Goal: Task Accomplishment & Management: Manage account settings

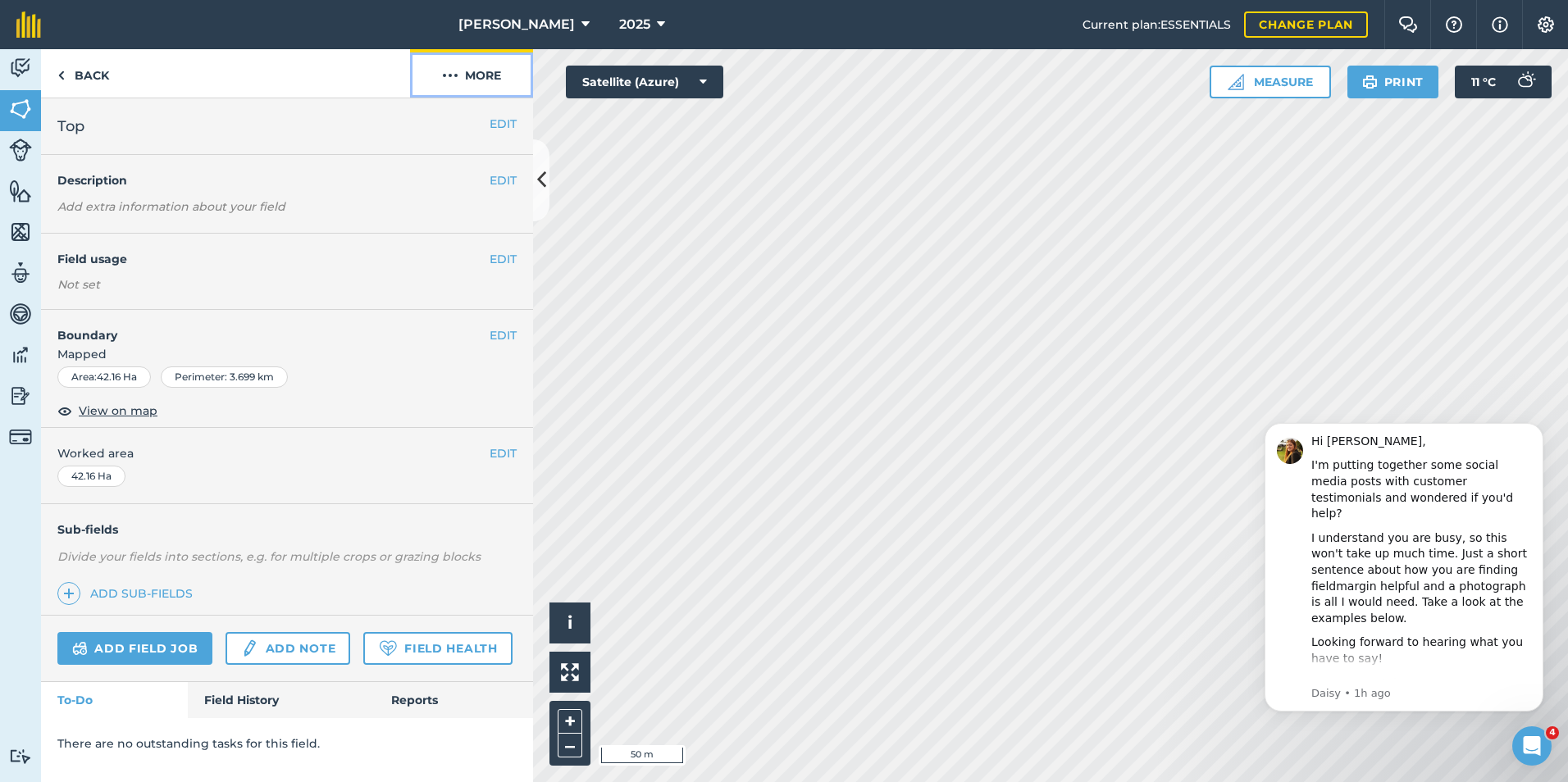
click at [453, 78] on img at bounding box center [450, 76] width 16 height 20
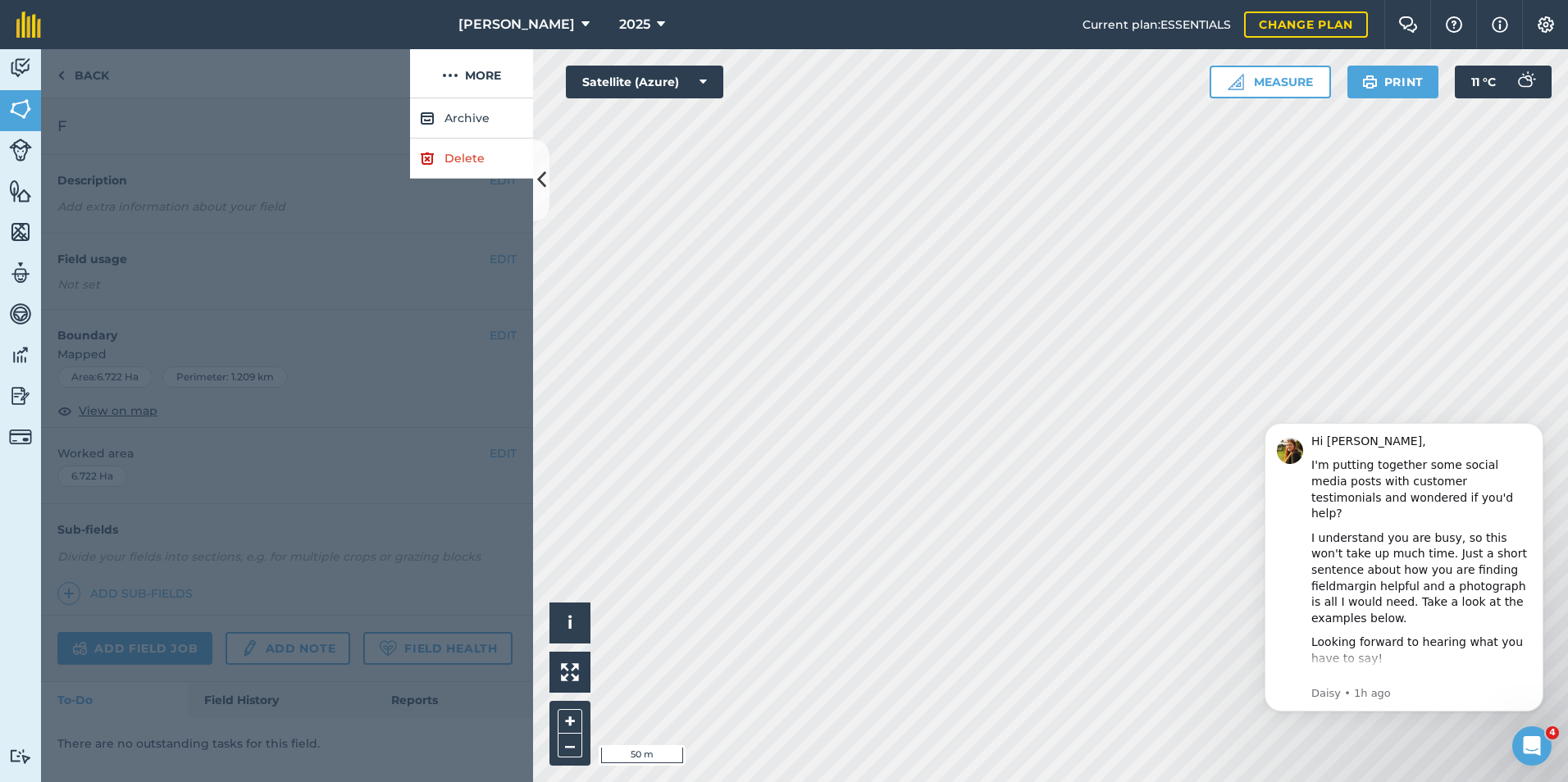
click at [399, 383] on div at bounding box center [287, 440] width 492 height 684
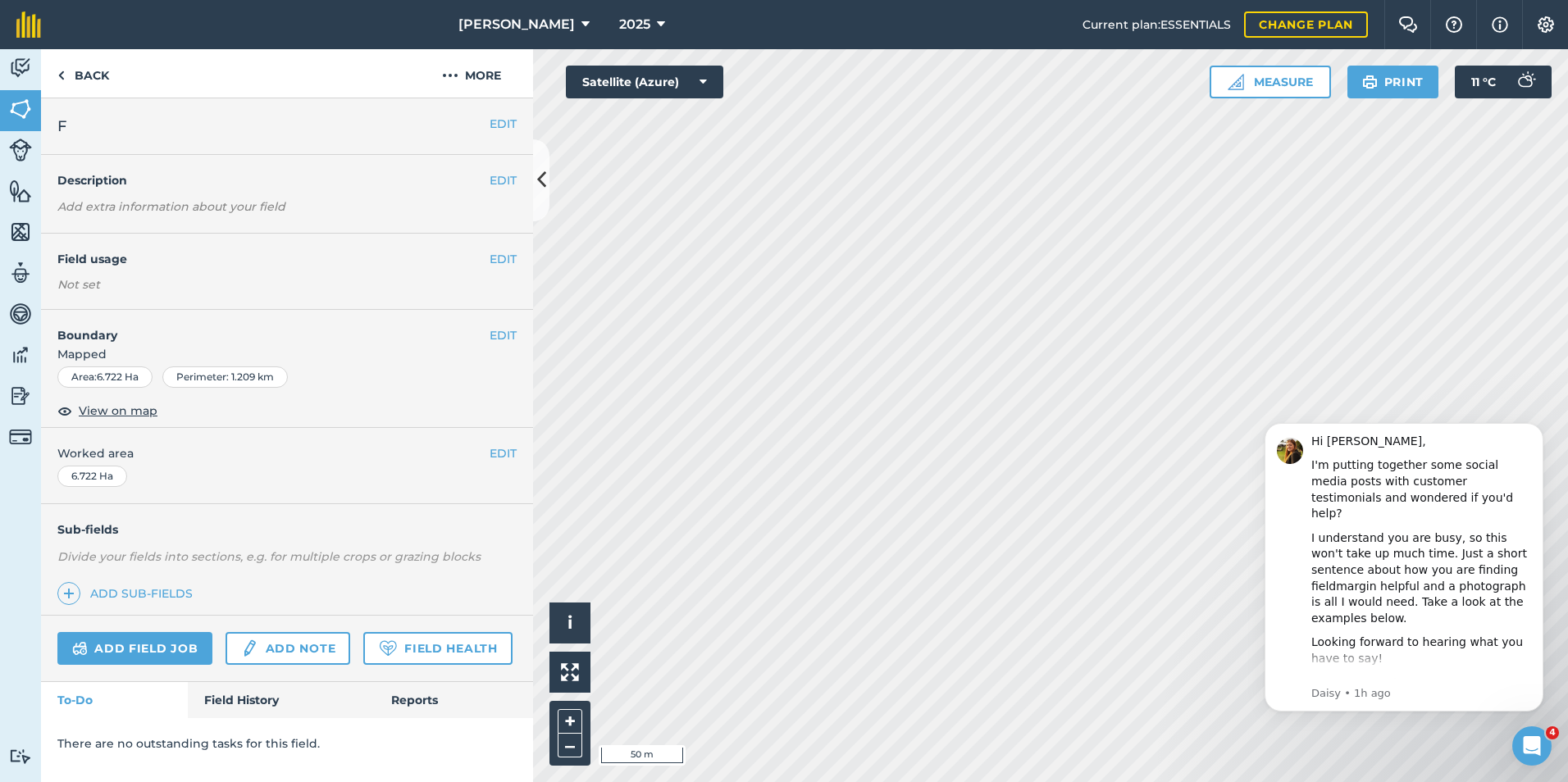
click at [496, 136] on div "EDIT F" at bounding box center [287, 126] width 492 height 57
click at [513, 123] on button "EDIT" at bounding box center [503, 124] width 27 height 18
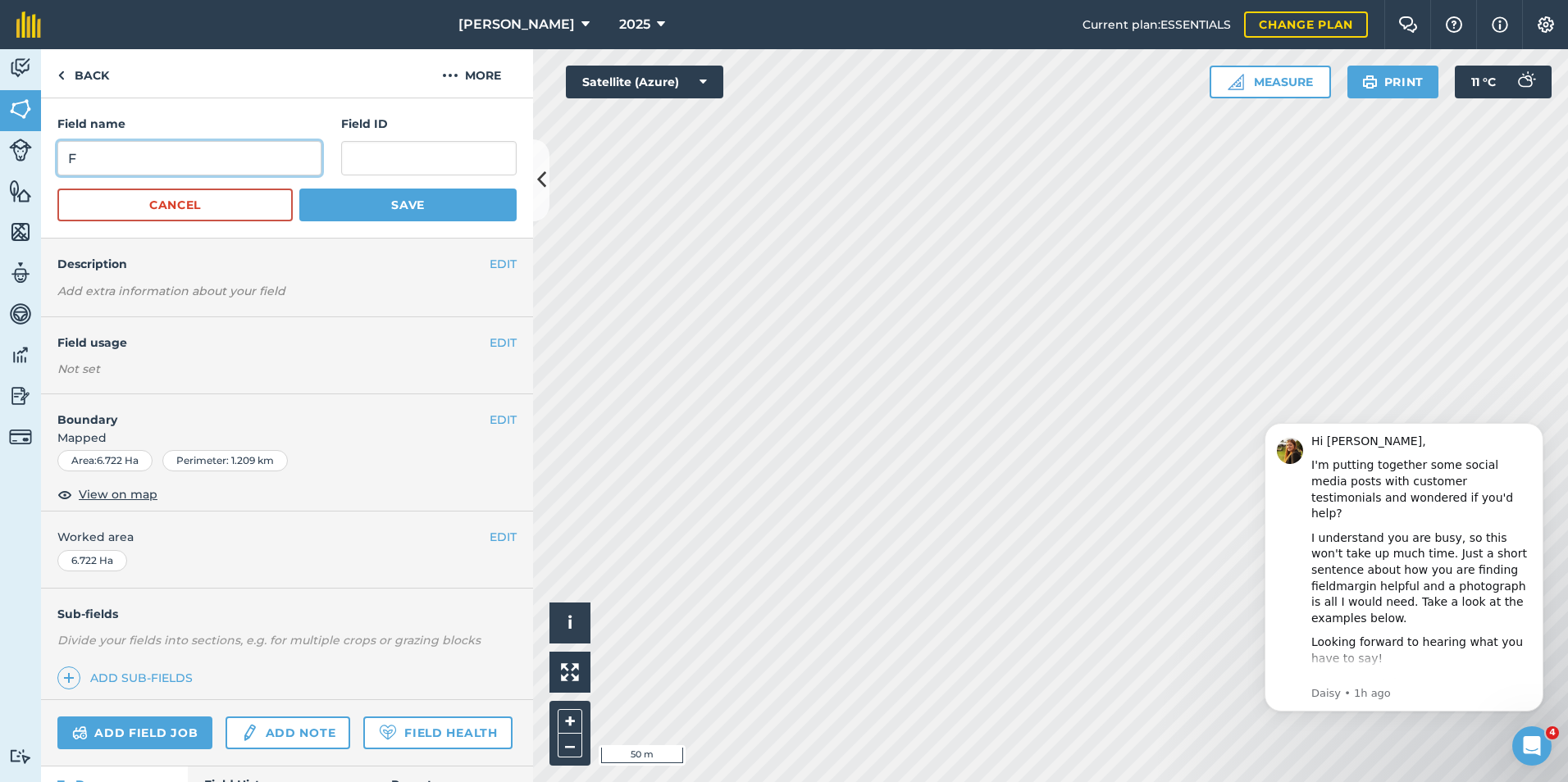
click at [131, 156] on input "F" at bounding box center [189, 158] width 264 height 34
type input "P"
type input "f"
type input "Front Paddock"
click at [490, 425] on button "EDIT" at bounding box center [503, 420] width 27 height 18
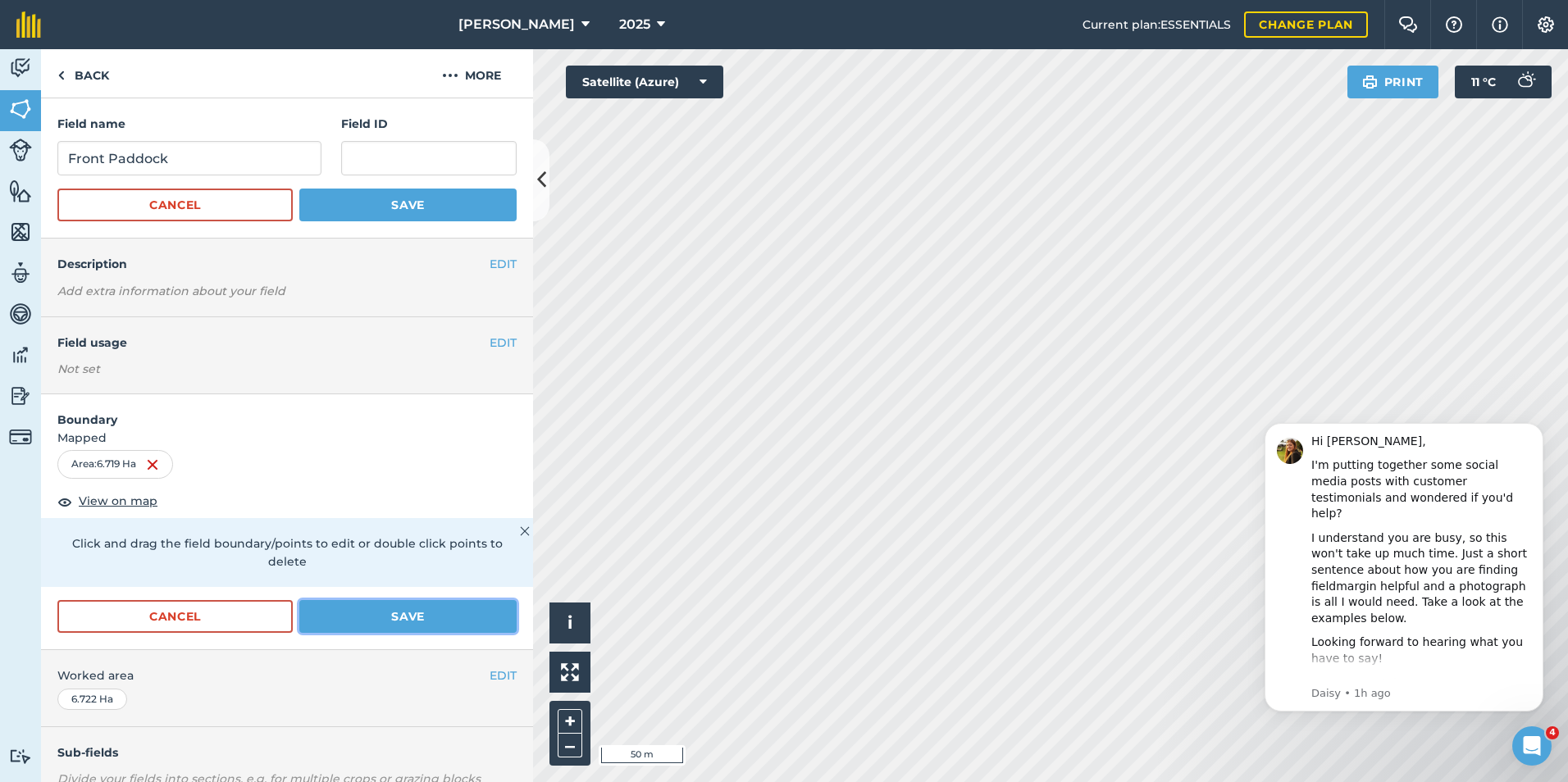
click at [353, 615] on button "Save" at bounding box center [408, 616] width 217 height 32
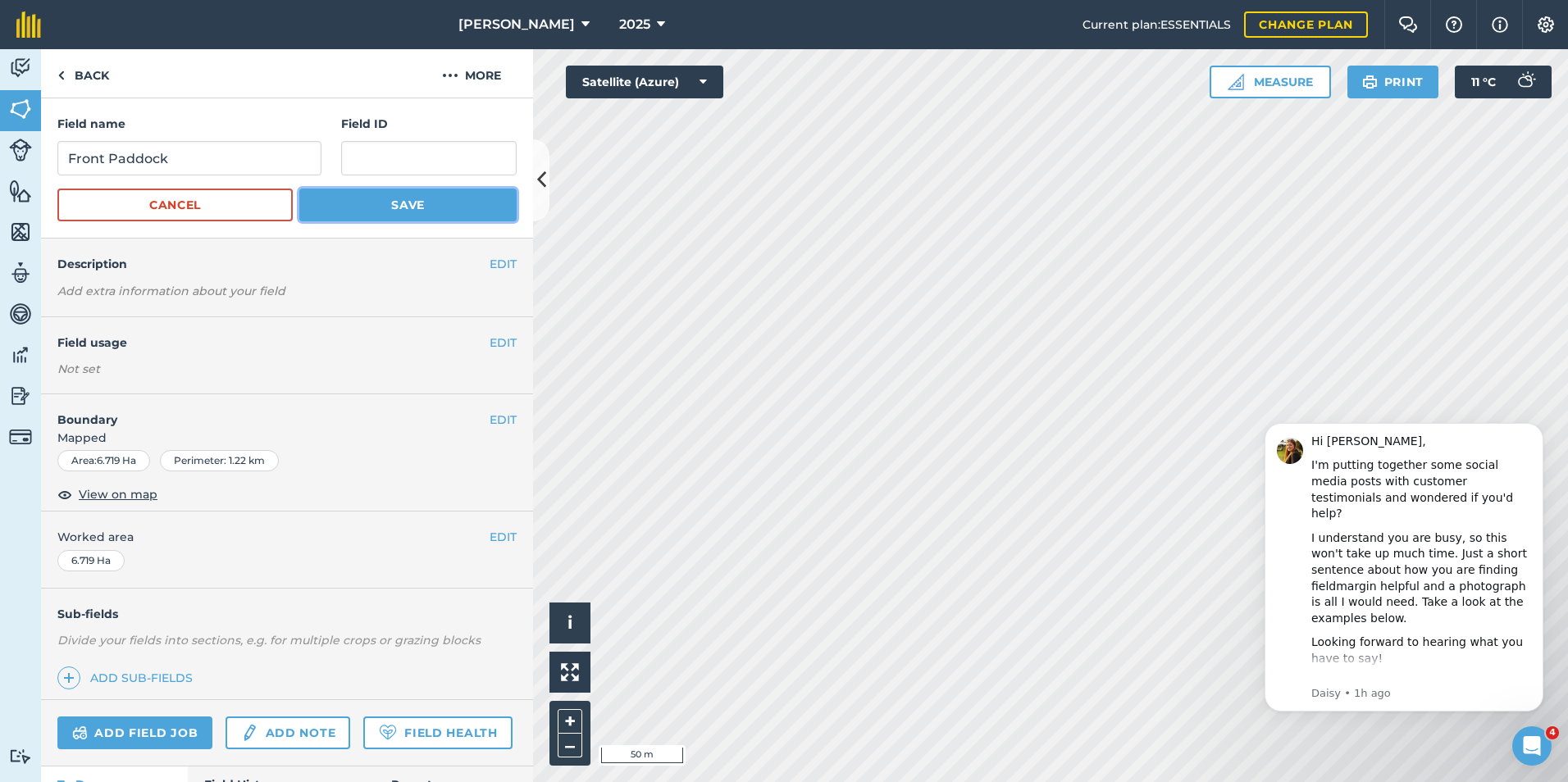
click at [414, 203] on button "Save" at bounding box center [408, 205] width 217 height 32
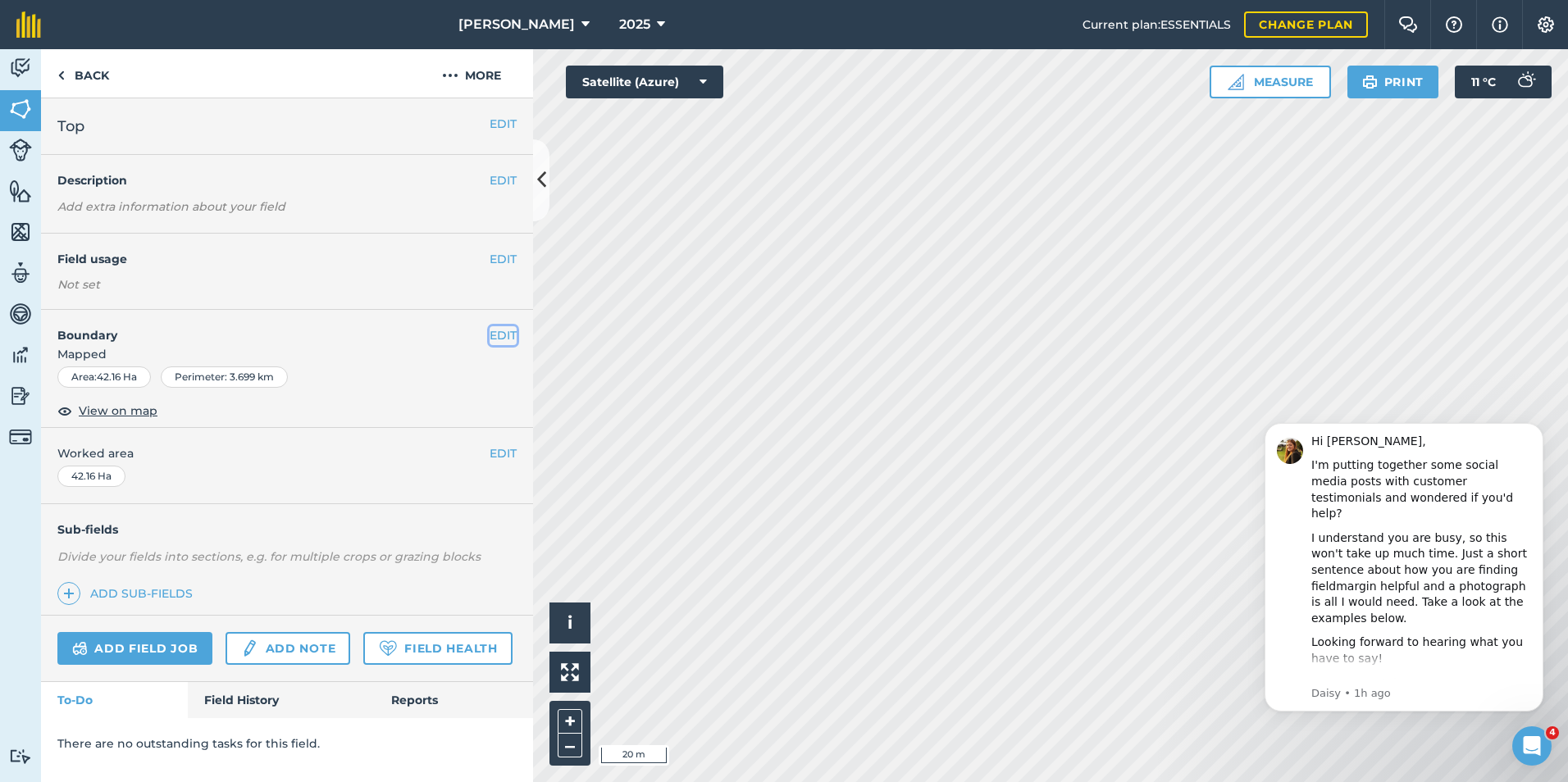
click at [507, 335] on button "EDIT" at bounding box center [503, 336] width 27 height 18
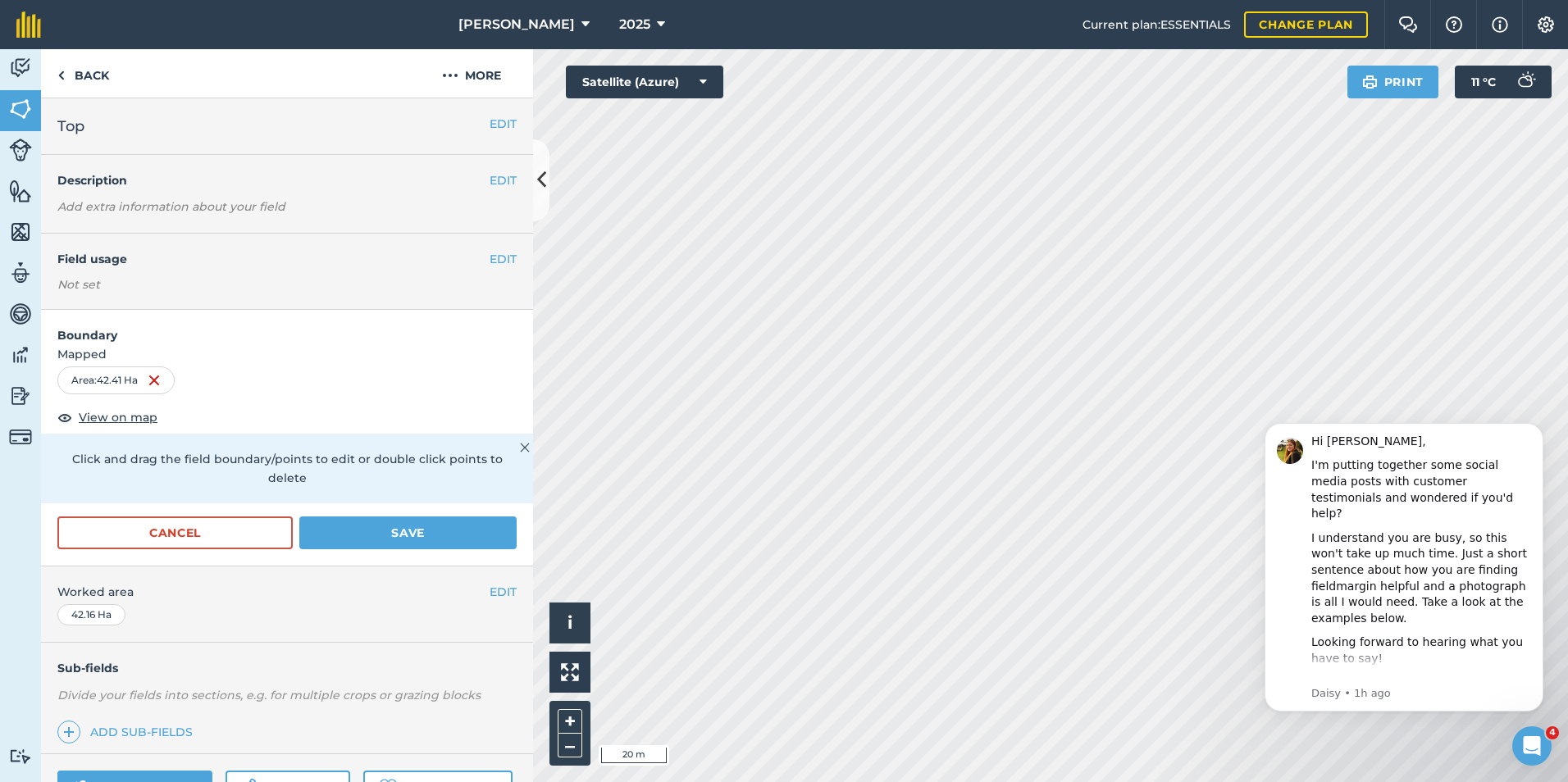
click at [180, 128] on h2 "Top" at bounding box center [274, 127] width 432 height 23
click at [155, 136] on h2 "Top" at bounding box center [274, 127] width 432 height 23
drag, startPoint x: 155, startPoint y: 136, endPoint x: 102, endPoint y: 136, distance: 53.0
click at [102, 136] on h2 "Top" at bounding box center [274, 127] width 432 height 23
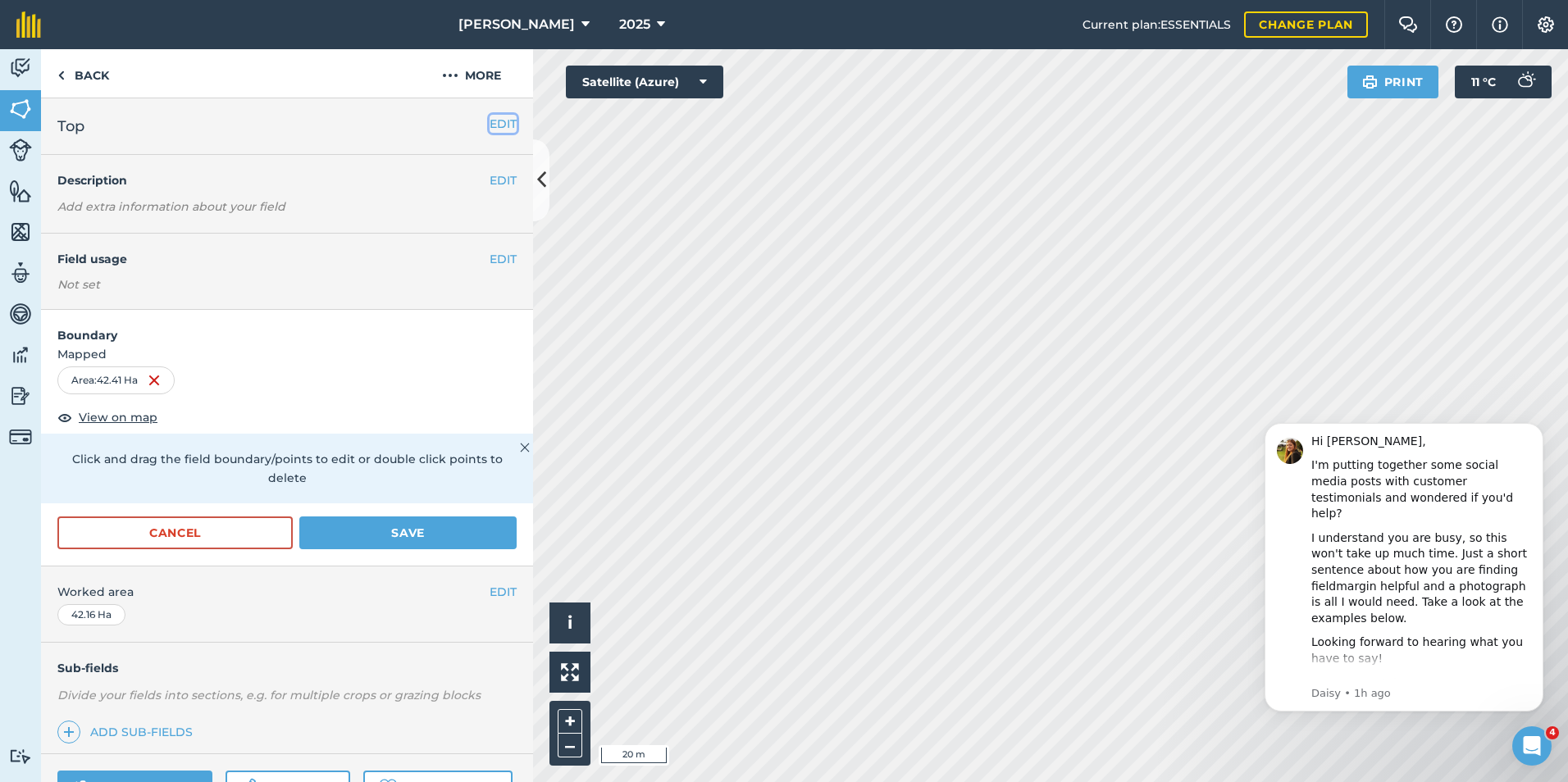
click at [493, 125] on button "EDIT" at bounding box center [503, 124] width 27 height 18
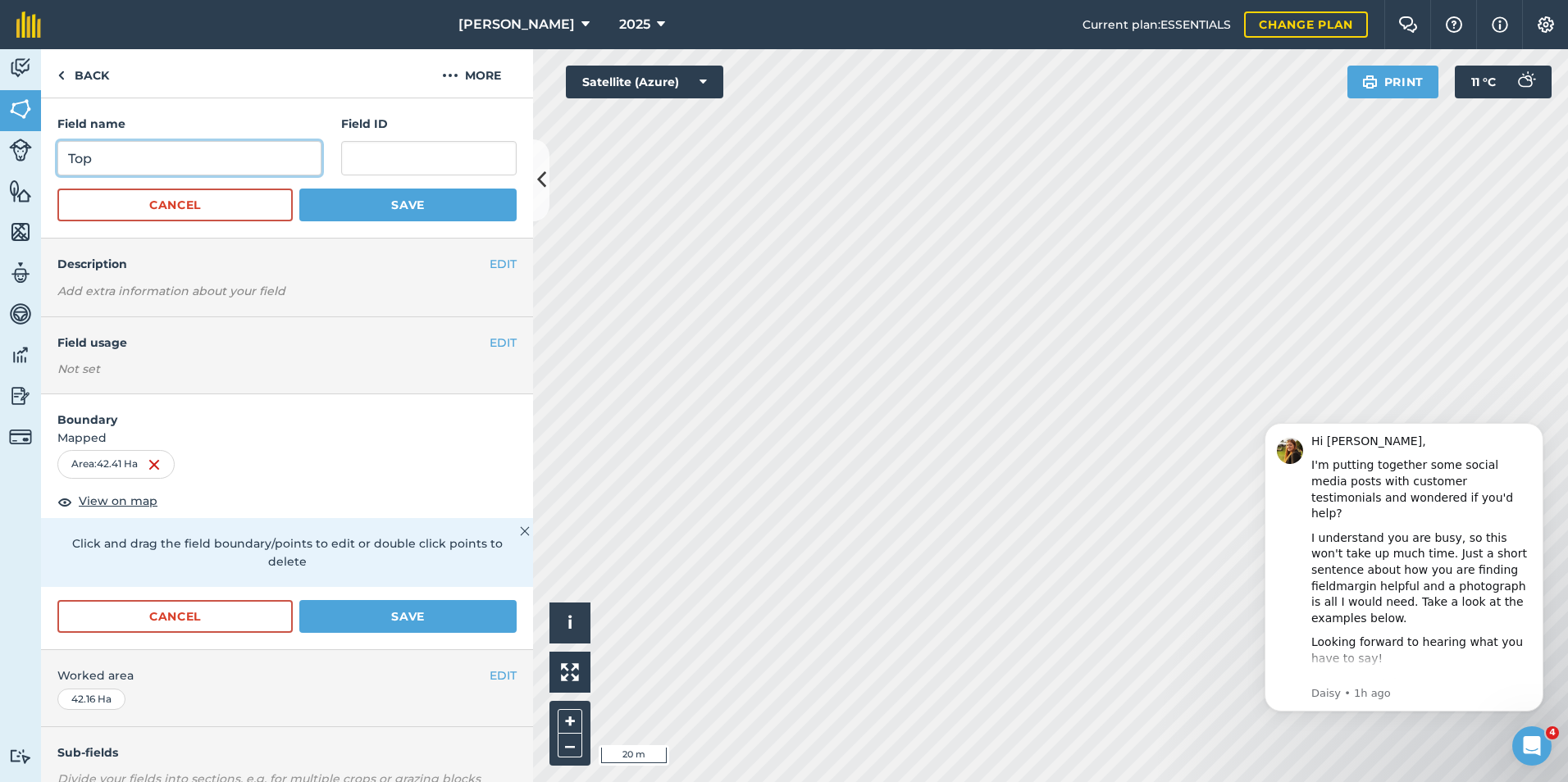
drag, startPoint x: 191, startPoint y: 157, endPoint x: 50, endPoint y: 168, distance: 141.4
click at [50, 168] on div "Field name Top Field ID Cancel Save" at bounding box center [287, 168] width 492 height 140
type input "[PERSON_NAME] [PERSON_NAME]"
click at [333, 195] on button "Save" at bounding box center [408, 205] width 217 height 32
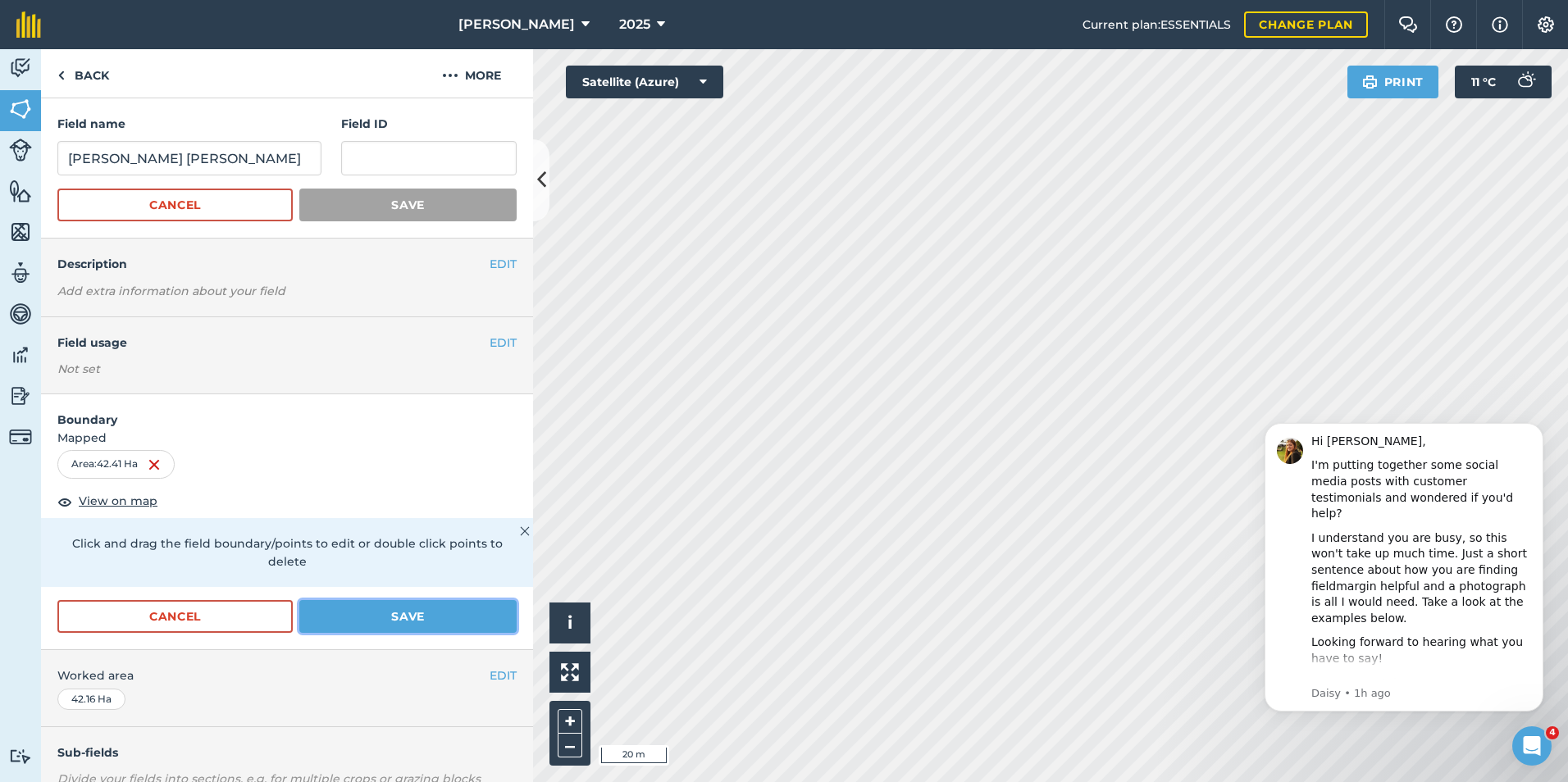
click at [392, 624] on button "Save" at bounding box center [408, 616] width 217 height 32
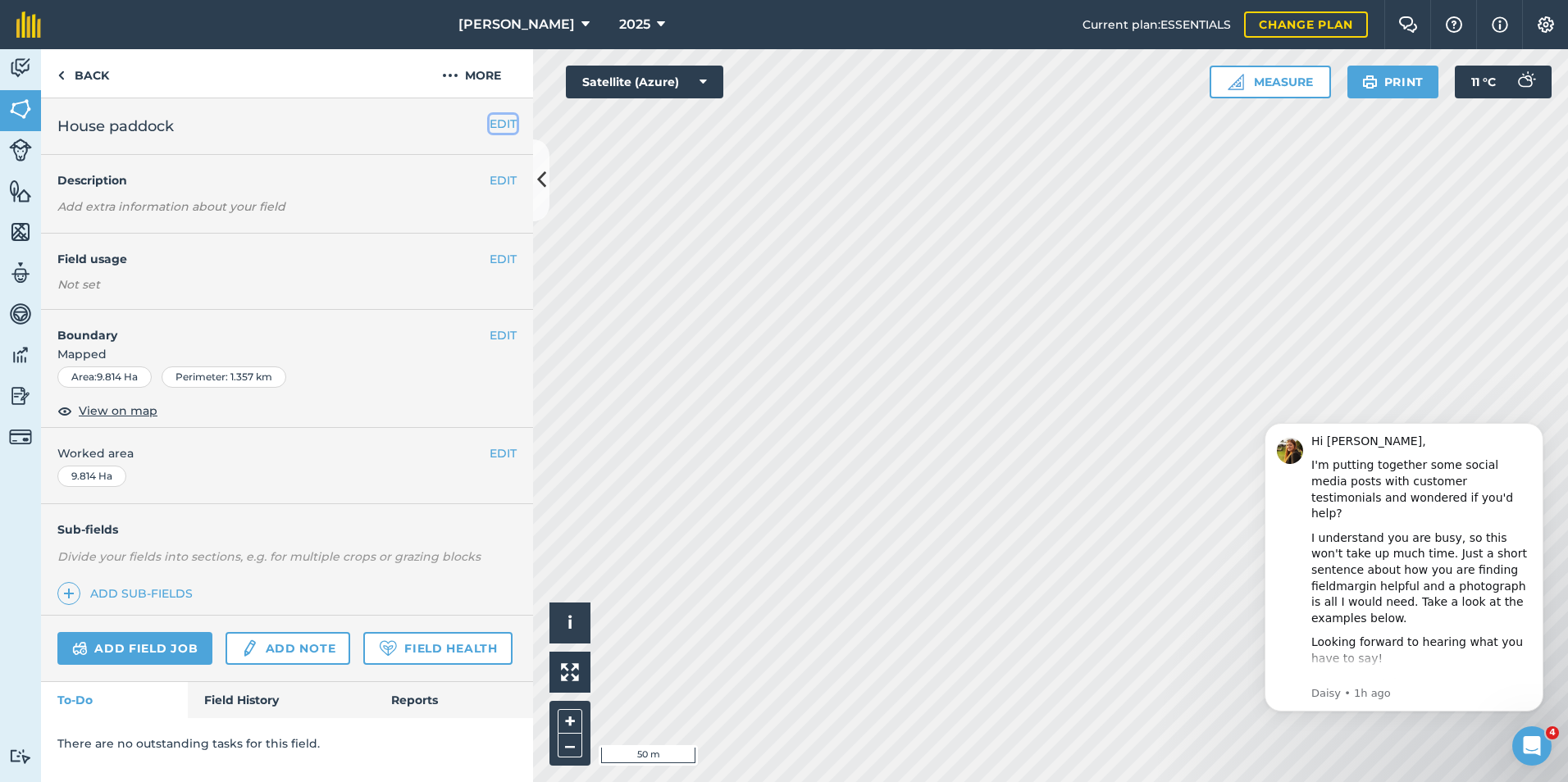
click at [506, 130] on button "EDIT" at bounding box center [503, 124] width 27 height 18
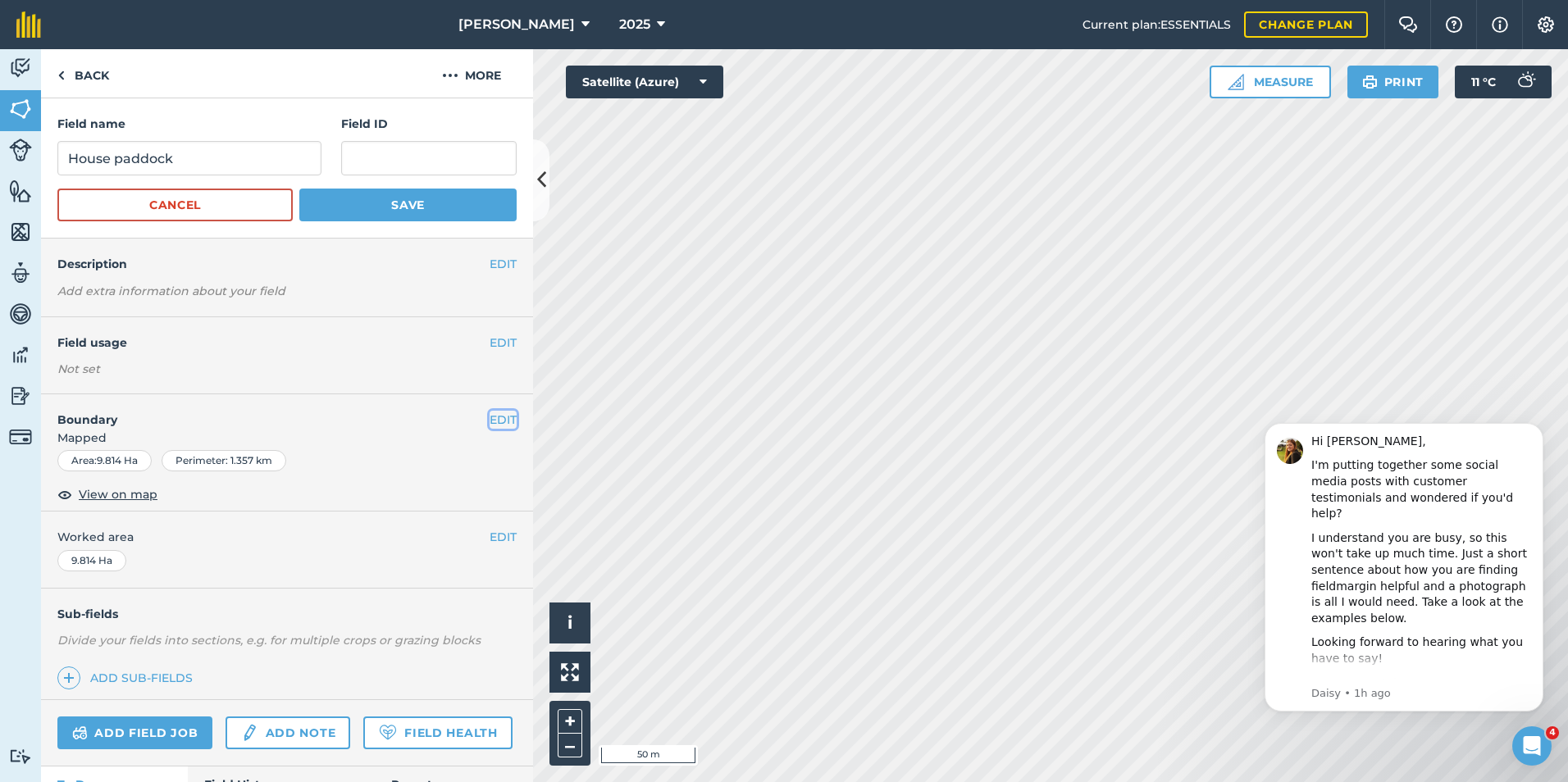
click at [490, 420] on button "EDIT" at bounding box center [503, 420] width 27 height 18
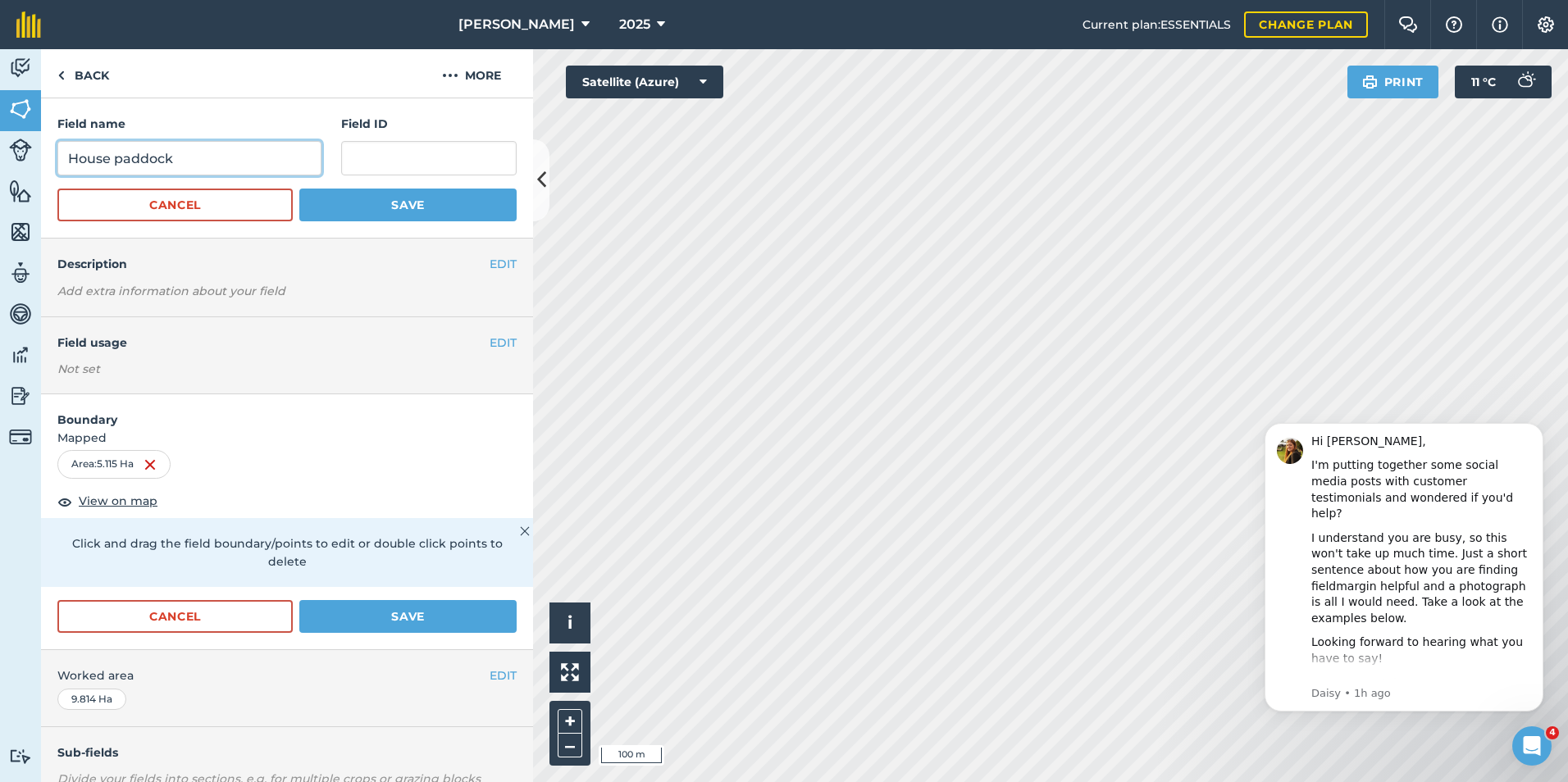
click at [114, 160] on input "House paddock" at bounding box center [189, 158] width 264 height 34
type input "Hill paddock"
click at [391, 198] on button "Save" at bounding box center [408, 205] width 217 height 32
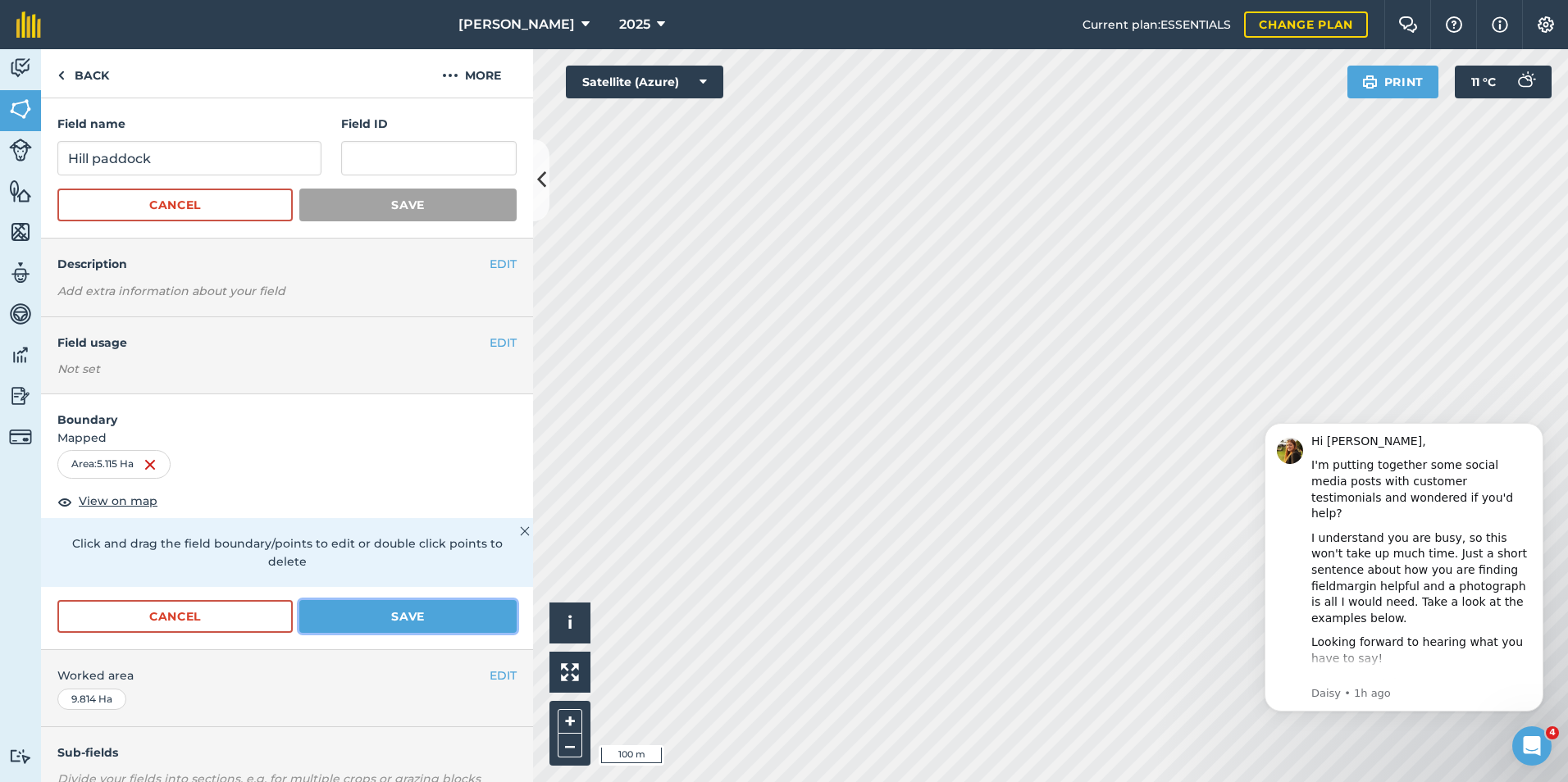
click at [384, 626] on button "Save" at bounding box center [408, 616] width 217 height 32
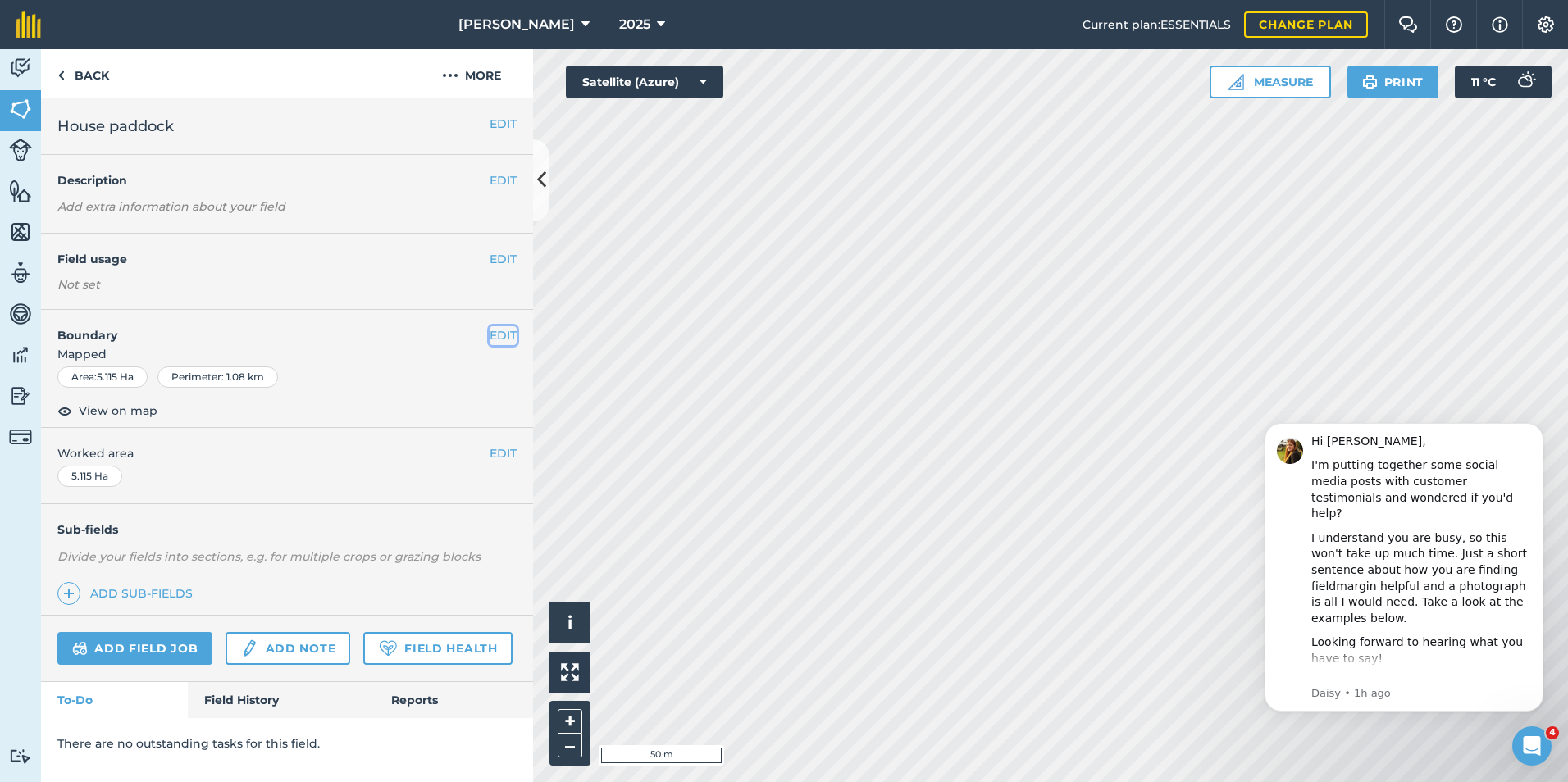
click at [499, 338] on button "EDIT" at bounding box center [503, 336] width 27 height 18
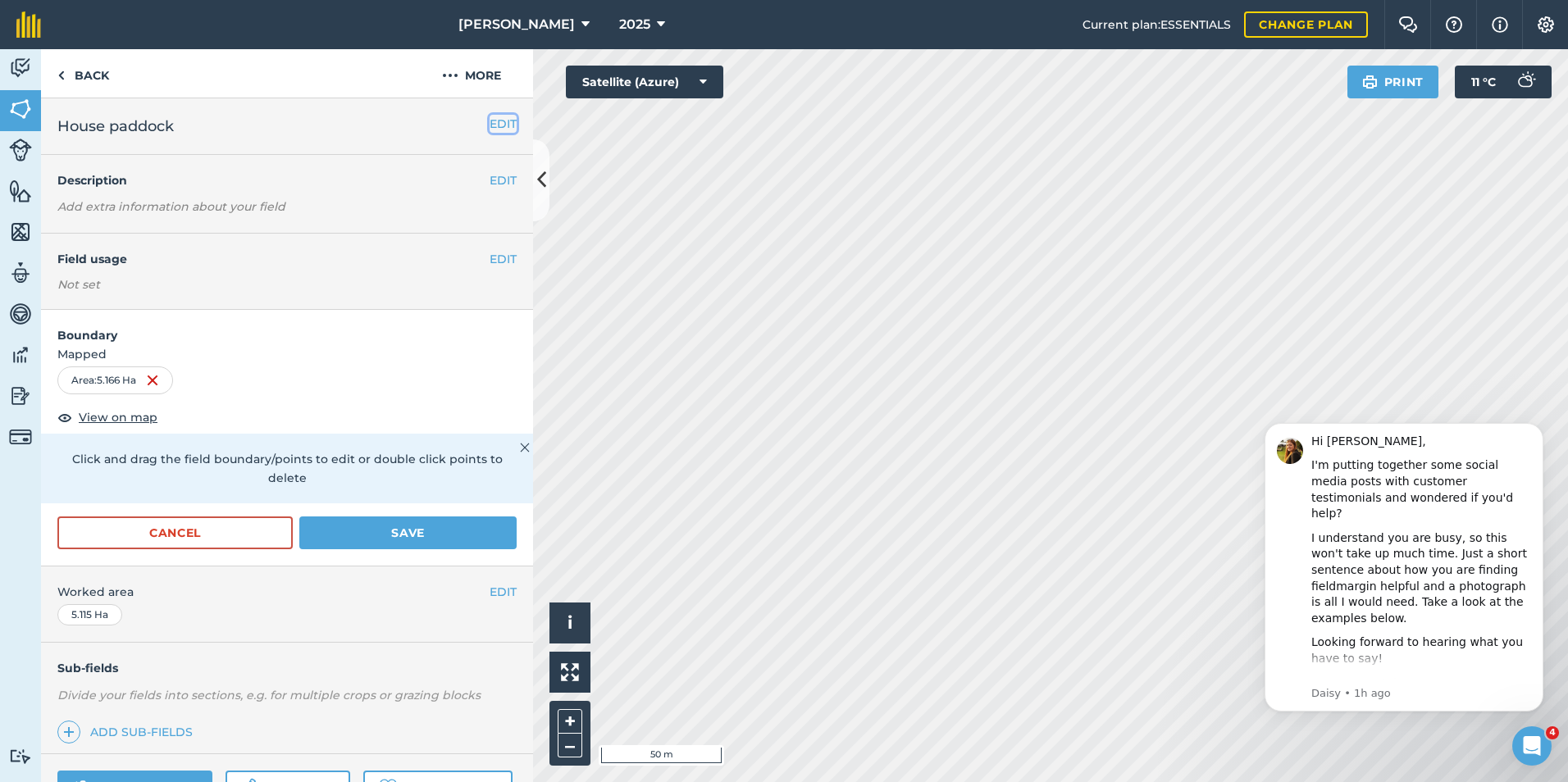
click at [494, 130] on button "EDIT" at bounding box center [503, 124] width 27 height 18
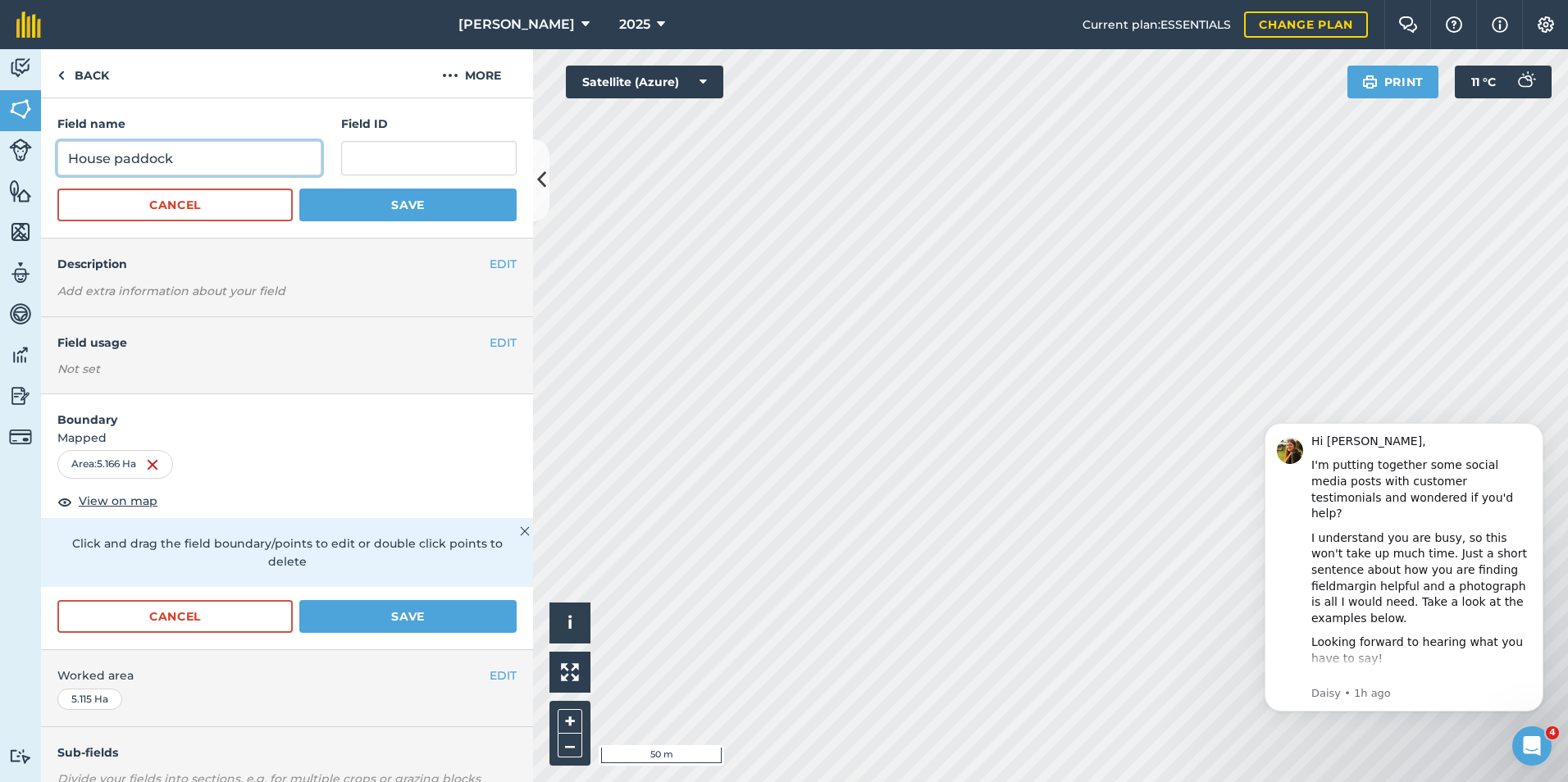
click at [106, 162] on input "House paddock" at bounding box center [189, 158] width 264 height 34
drag, startPoint x: 114, startPoint y: 157, endPoint x: 82, endPoint y: 156, distance: 32.0
click at [82, 156] on input "House paddock" at bounding box center [189, 158] width 264 height 34
type input "Hill paddock"
click at [410, 197] on button "Save" at bounding box center [408, 205] width 217 height 32
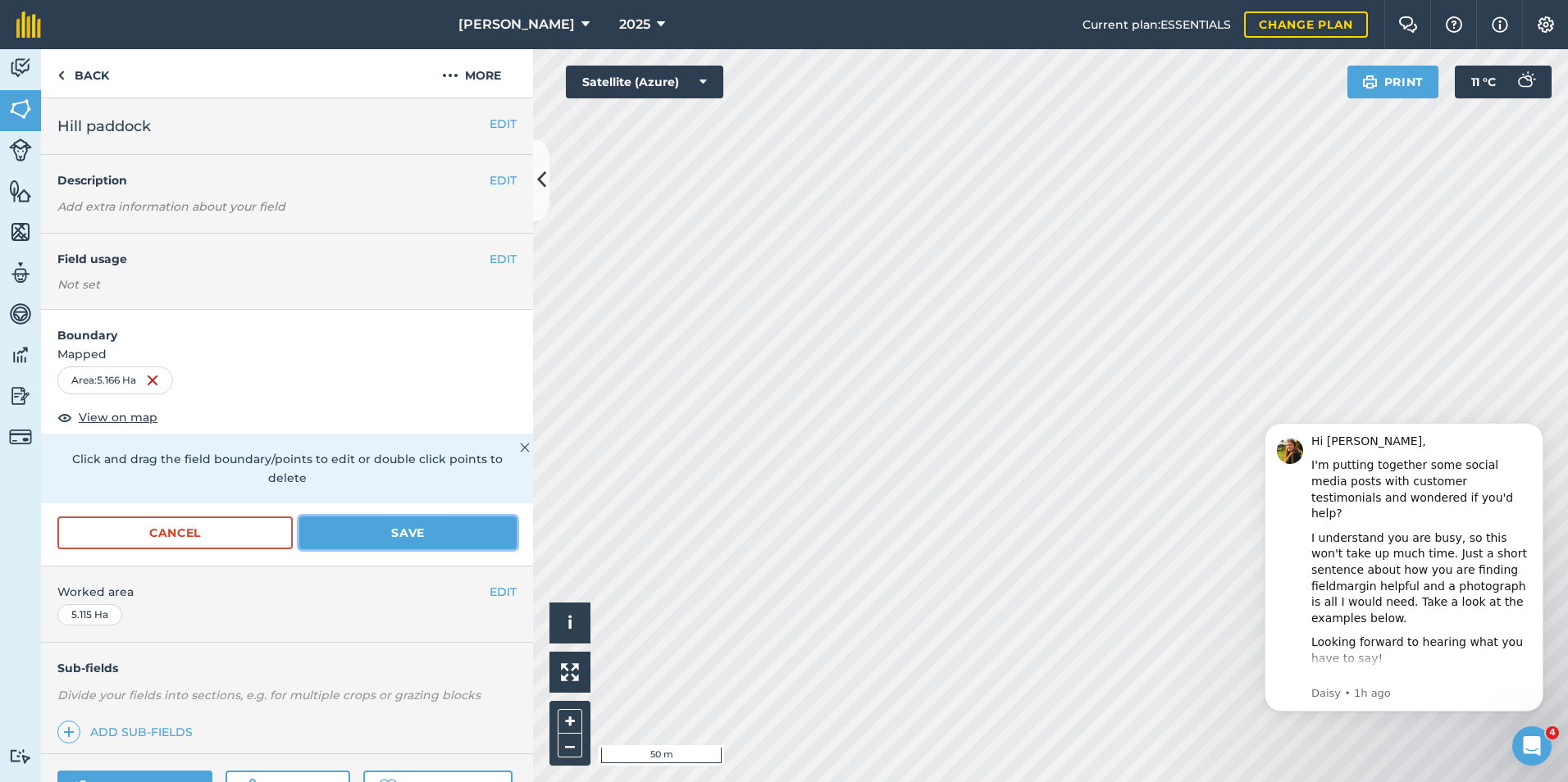
click at [423, 539] on button "Save" at bounding box center [408, 533] width 217 height 32
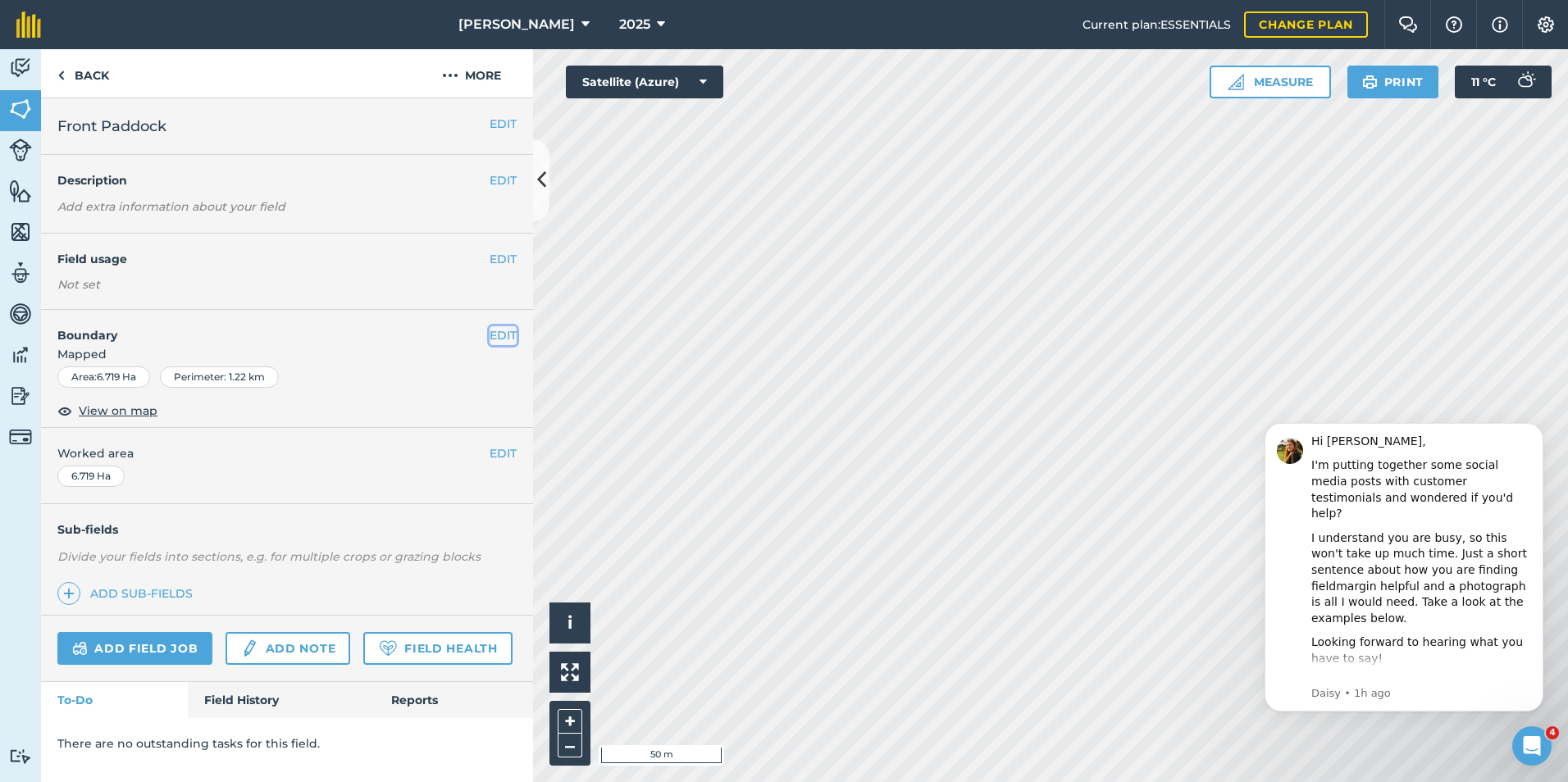
click at [507, 329] on button "EDIT" at bounding box center [503, 336] width 27 height 18
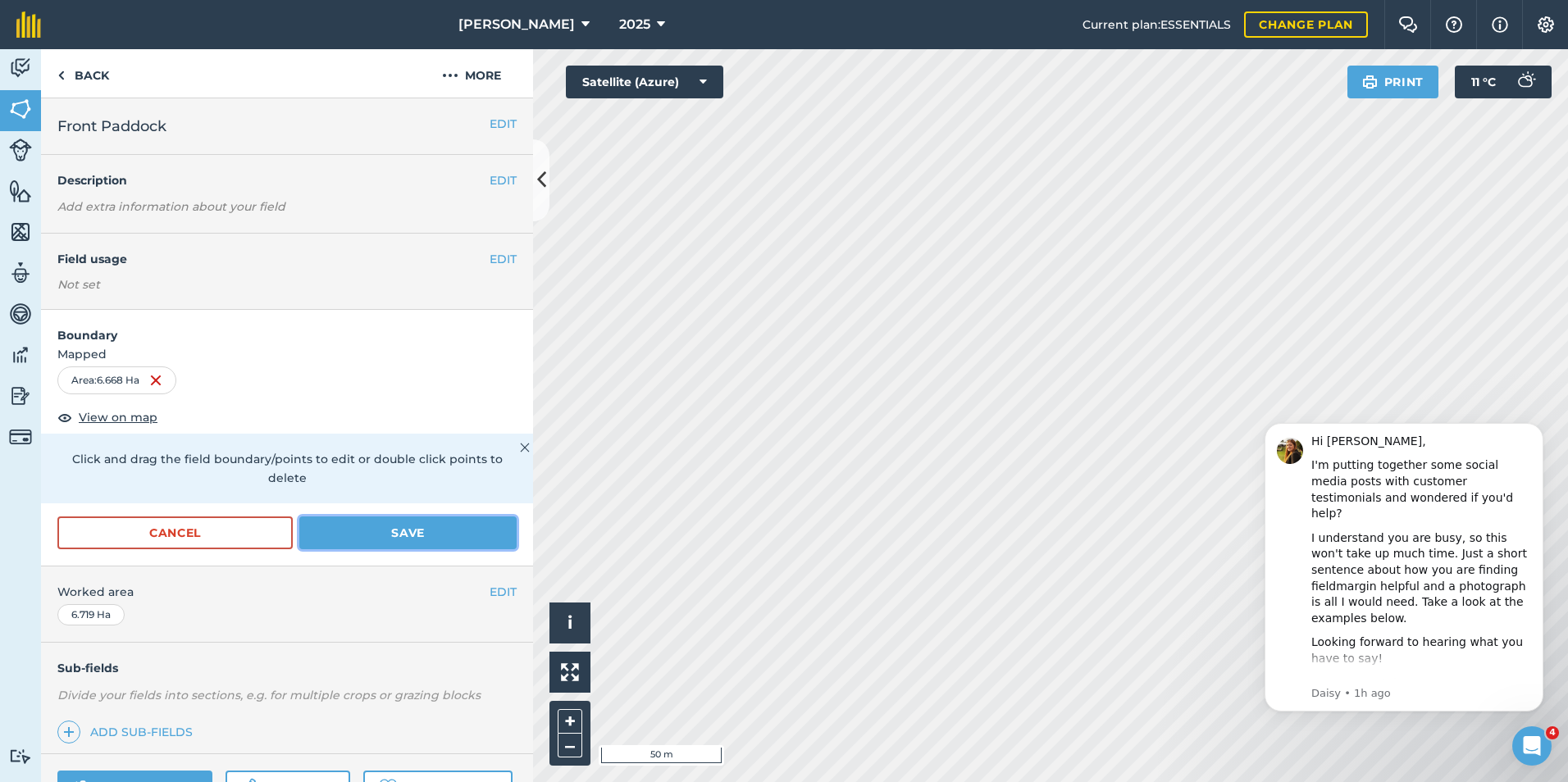
click at [365, 529] on button "Save" at bounding box center [408, 533] width 217 height 32
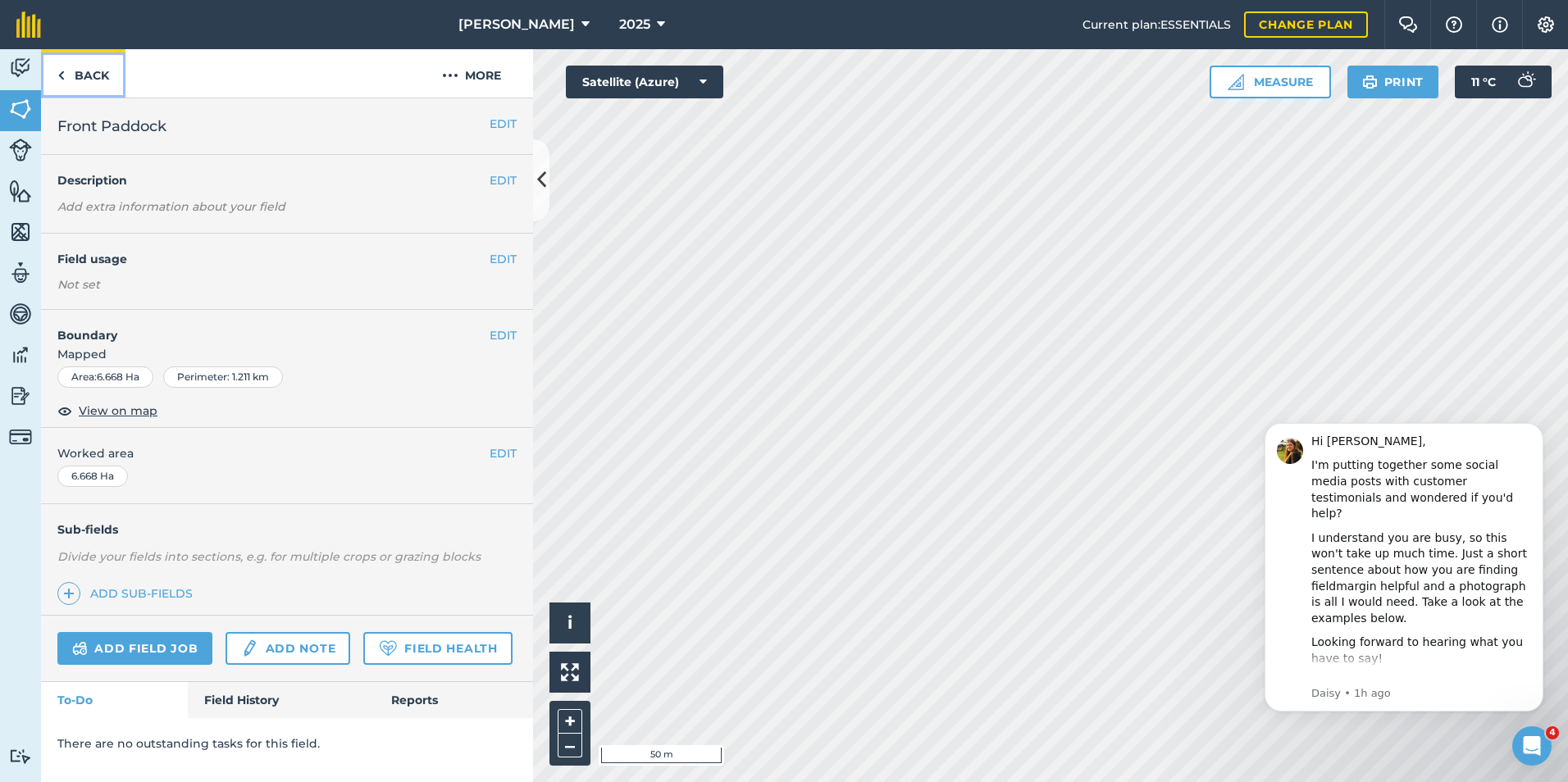
click at [75, 77] on link "Back" at bounding box center [84, 74] width 85 height 49
click at [81, 80] on link "Back" at bounding box center [84, 74] width 85 height 49
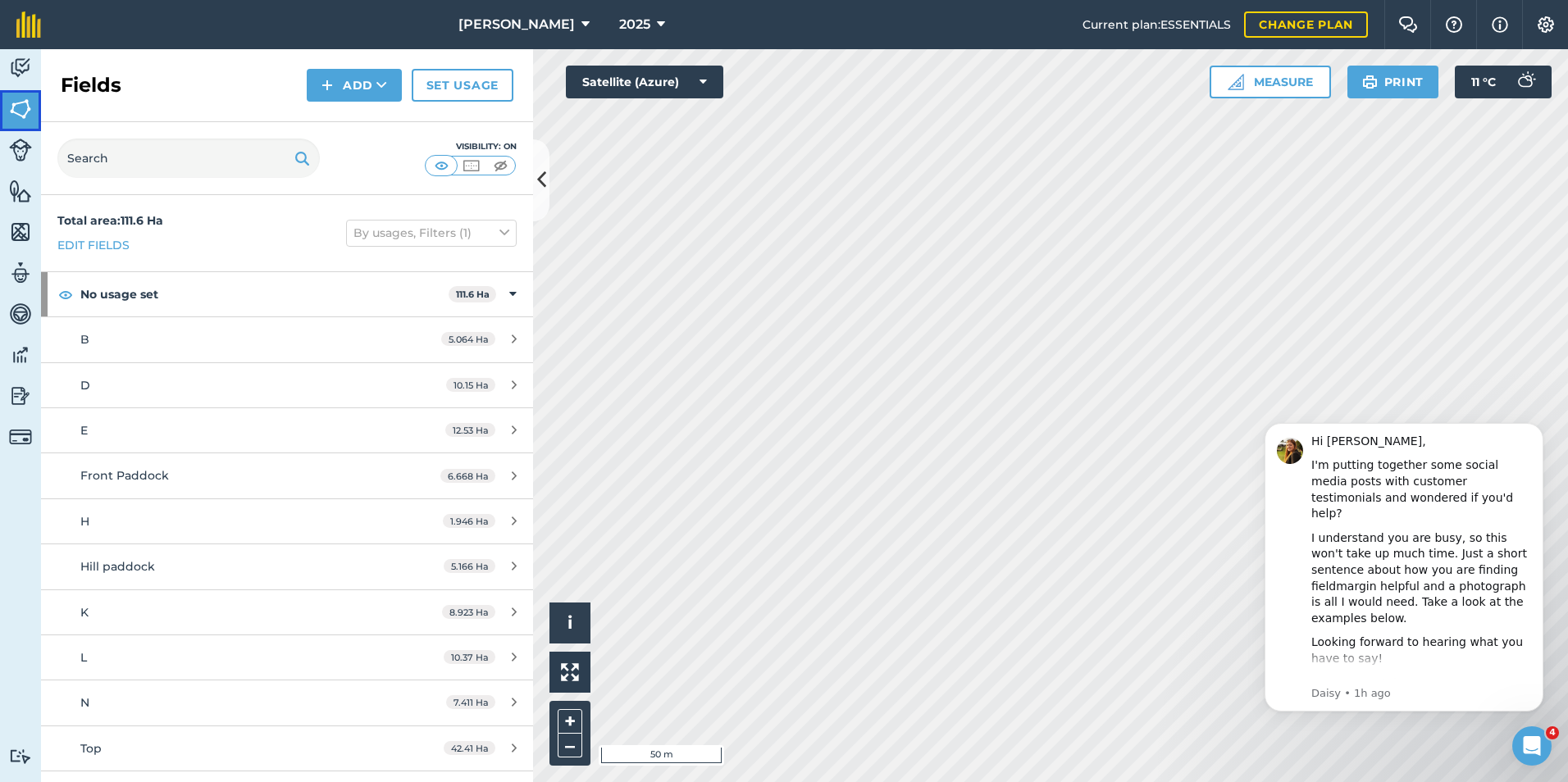
click at [27, 112] on img at bounding box center [21, 109] width 23 height 24
click at [342, 78] on button "Add" at bounding box center [355, 85] width 95 height 32
click at [368, 125] on link "Draw" at bounding box center [355, 122] width 90 height 36
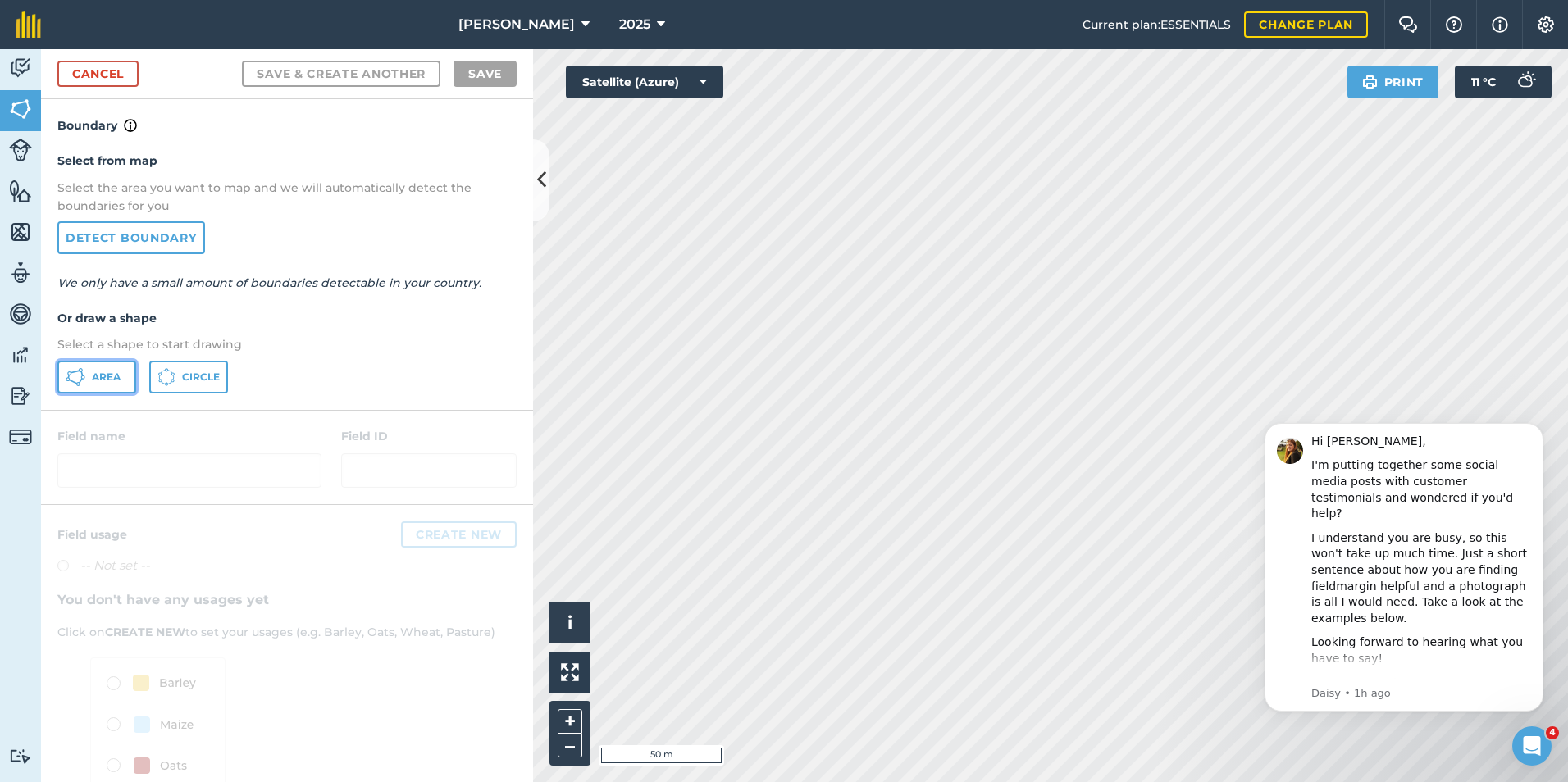
click at [112, 382] on span "Area" at bounding box center [106, 377] width 29 height 13
click at [1540, 429] on icon "Dismiss notification" at bounding box center [1538, 427] width 5 height 5
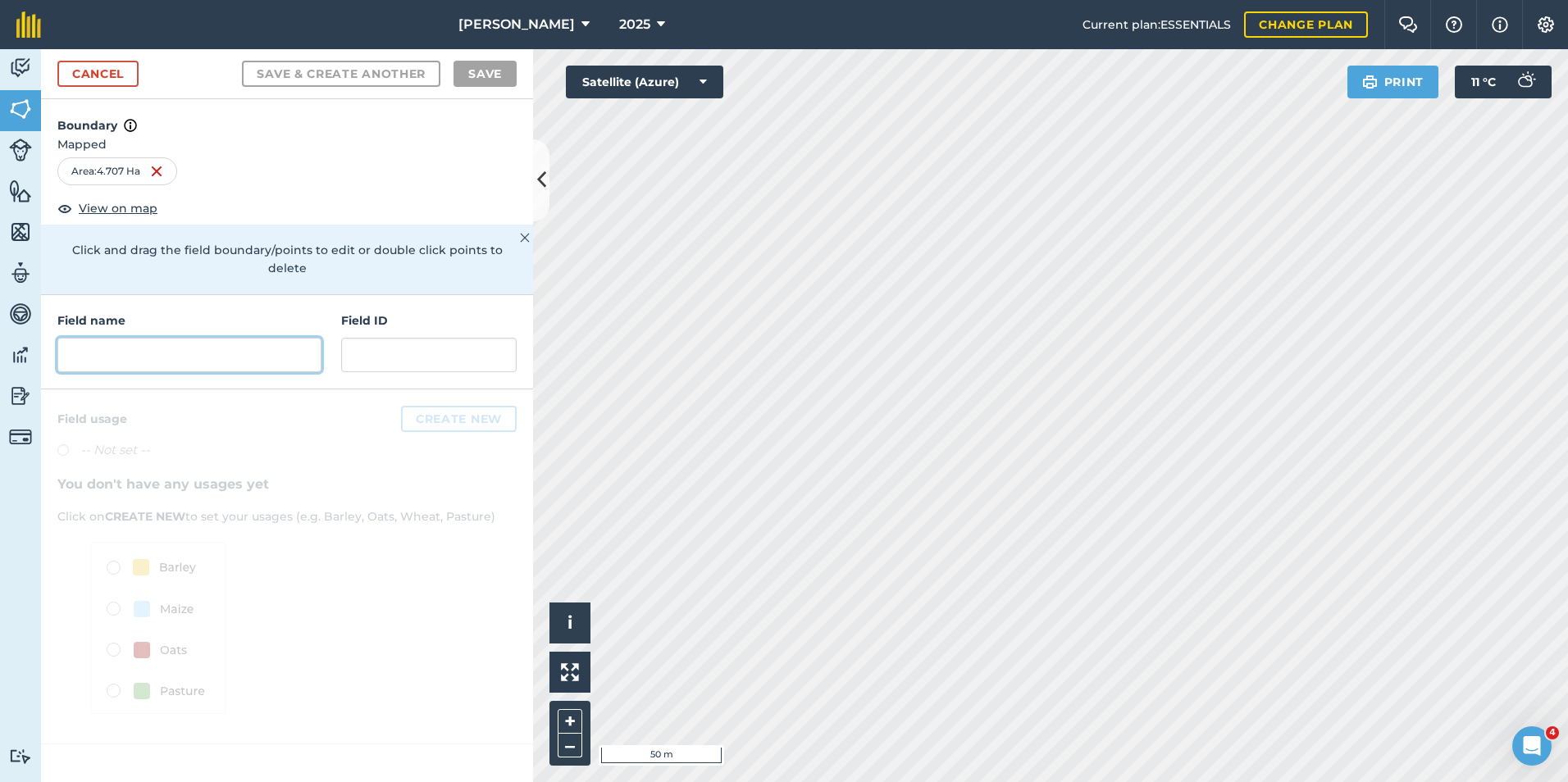
click at [131, 337] on input "text" at bounding box center [189, 355] width 264 height 34
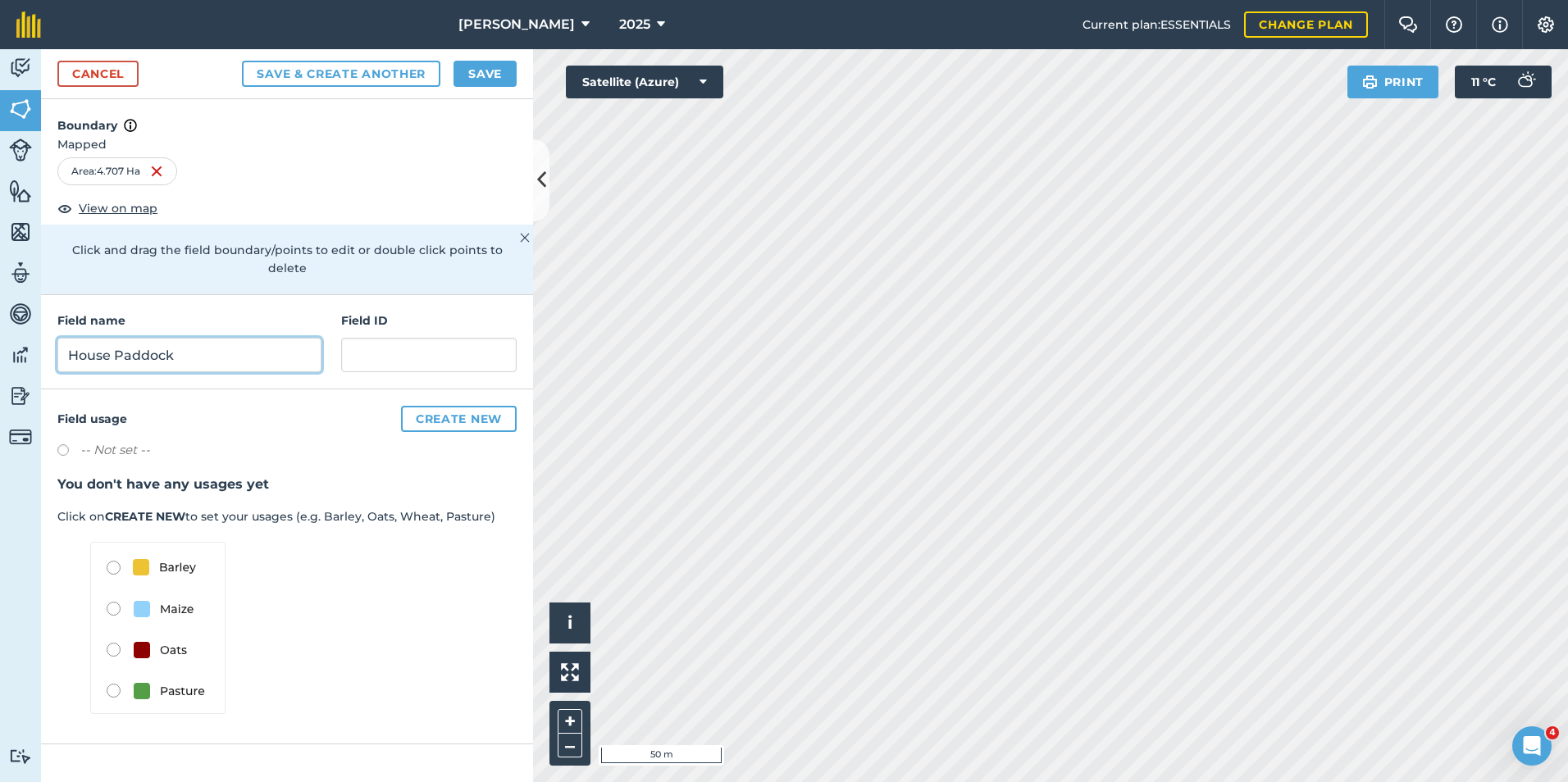
type input "House Paddock"
click at [489, 69] on button "Save" at bounding box center [485, 73] width 63 height 26
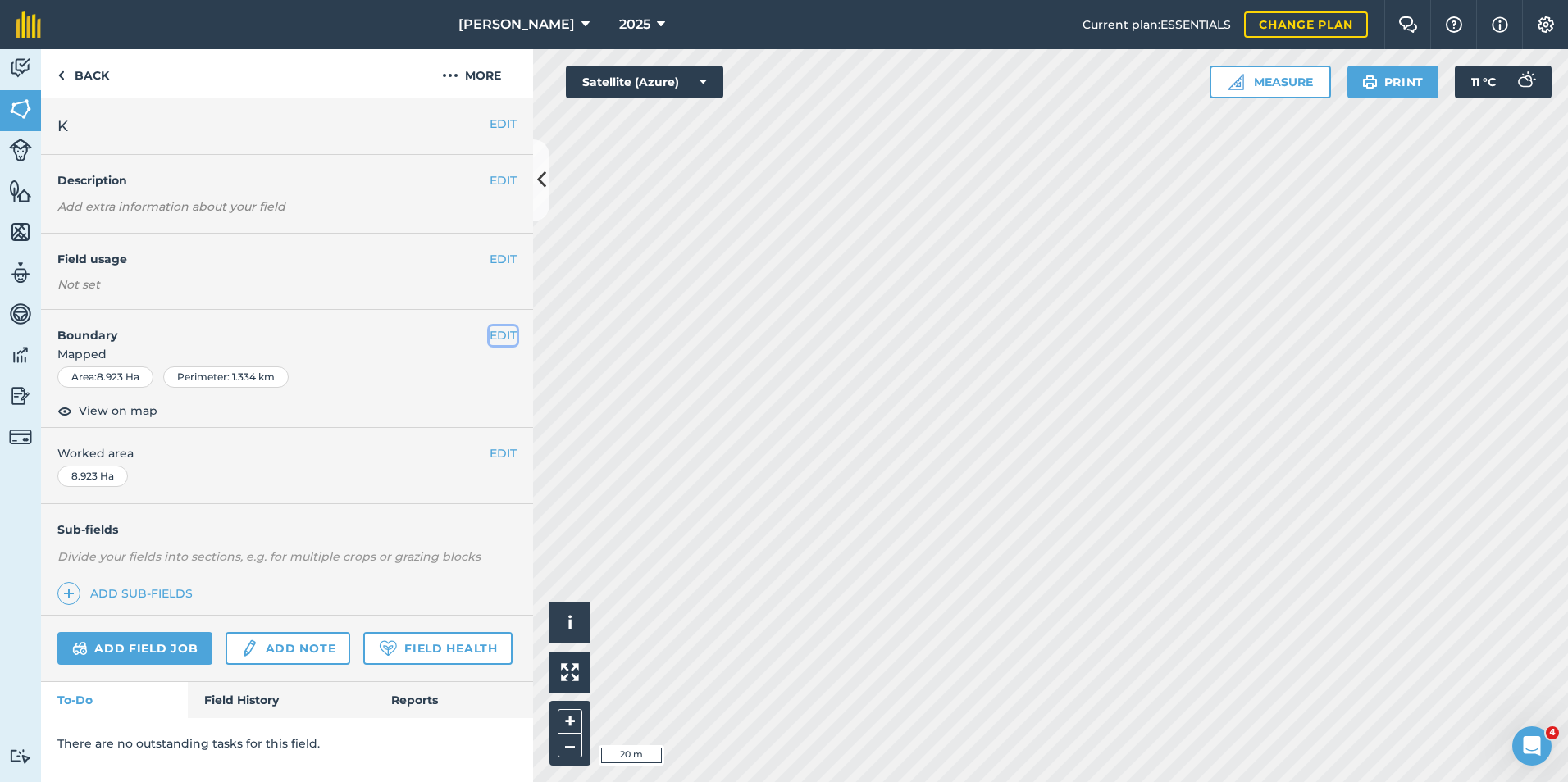
click at [493, 338] on button "EDIT" at bounding box center [503, 336] width 27 height 18
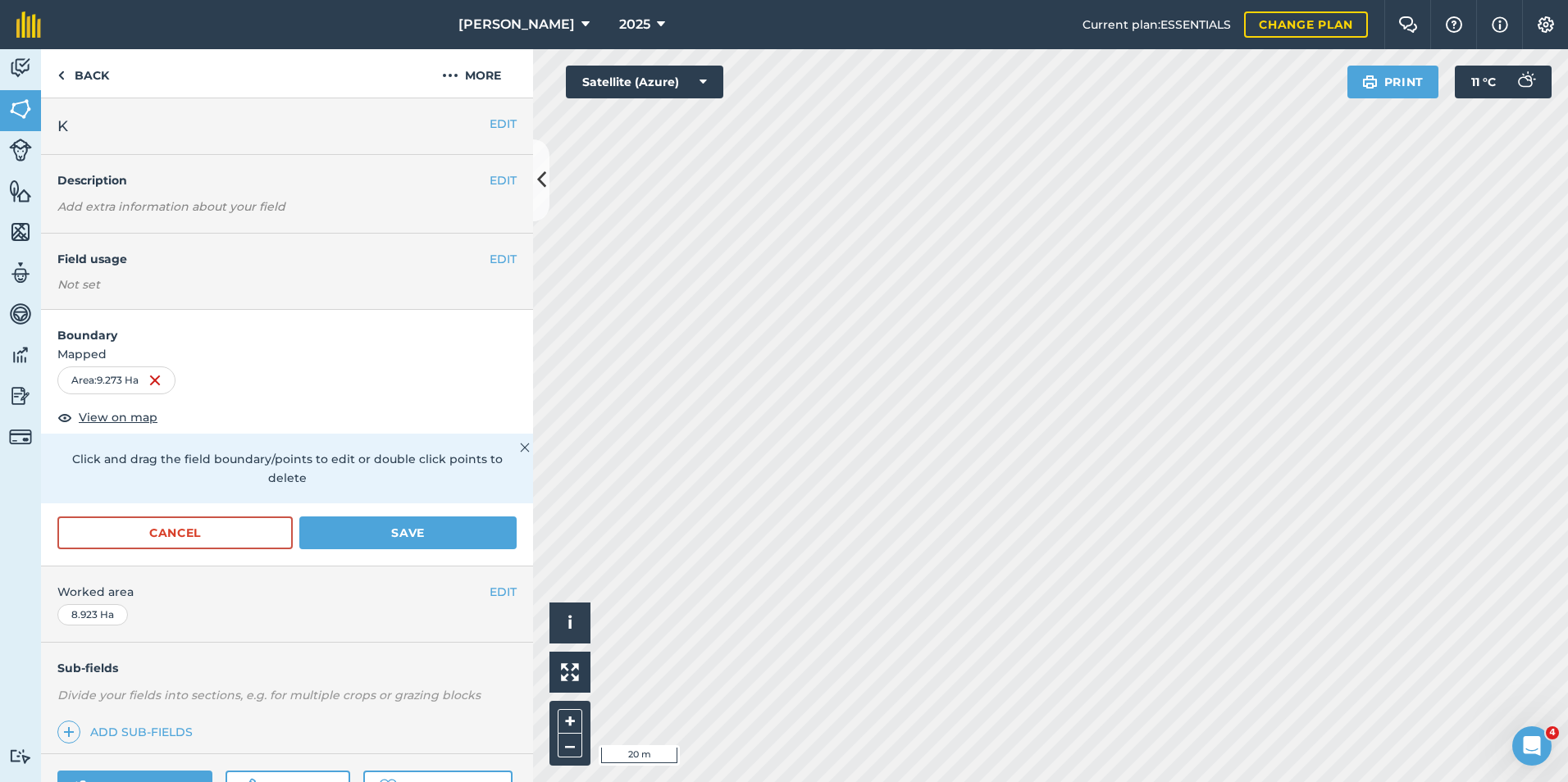
drag, startPoint x: 163, startPoint y: 121, endPoint x: 156, endPoint y: 132, distance: 13.0
click at [160, 127] on h2 "K" at bounding box center [274, 127] width 432 height 23
click at [156, 132] on h2 "K" at bounding box center [274, 127] width 432 height 23
click at [490, 127] on button "EDIT" at bounding box center [503, 124] width 27 height 18
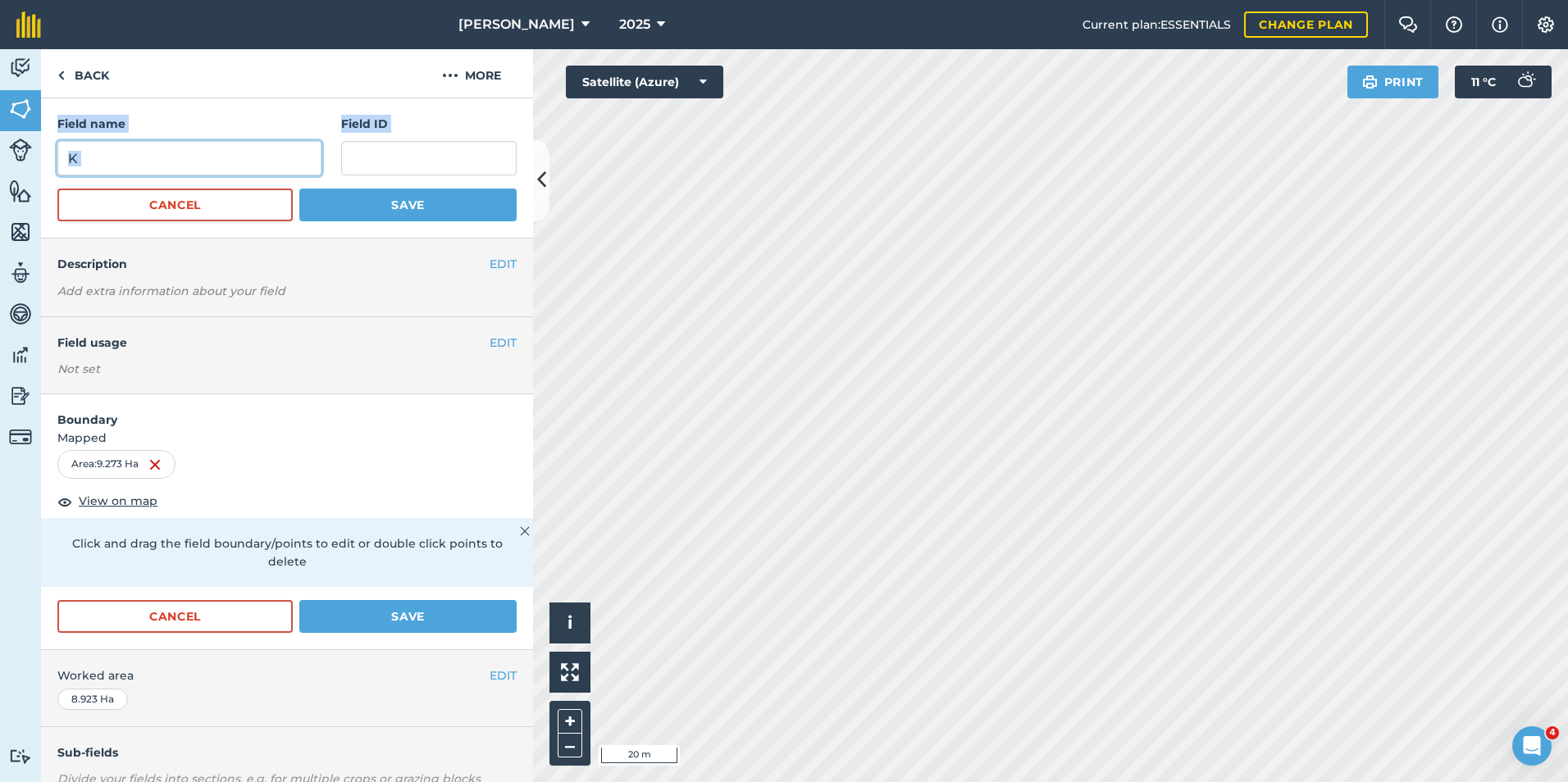
click at [156, 156] on input "K" at bounding box center [189, 158] width 264 height 34
drag, startPoint x: 108, startPoint y: 156, endPoint x: 69, endPoint y: 150, distance: 39.5
click at [69, 150] on input "K" at bounding box center [189, 158] width 264 height 34
type input "[PERSON_NAME]"
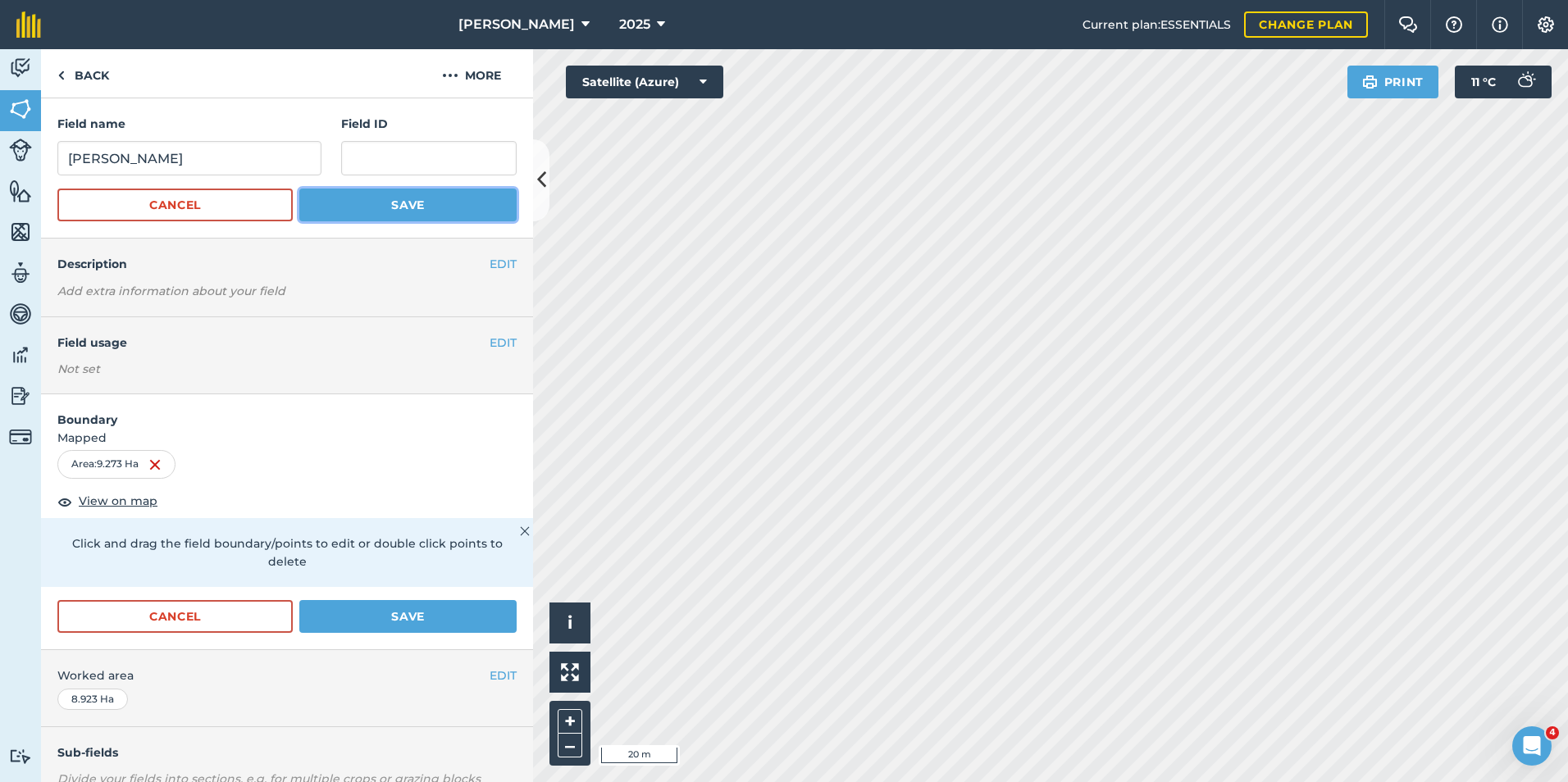
click at [362, 215] on button "Save" at bounding box center [408, 205] width 217 height 32
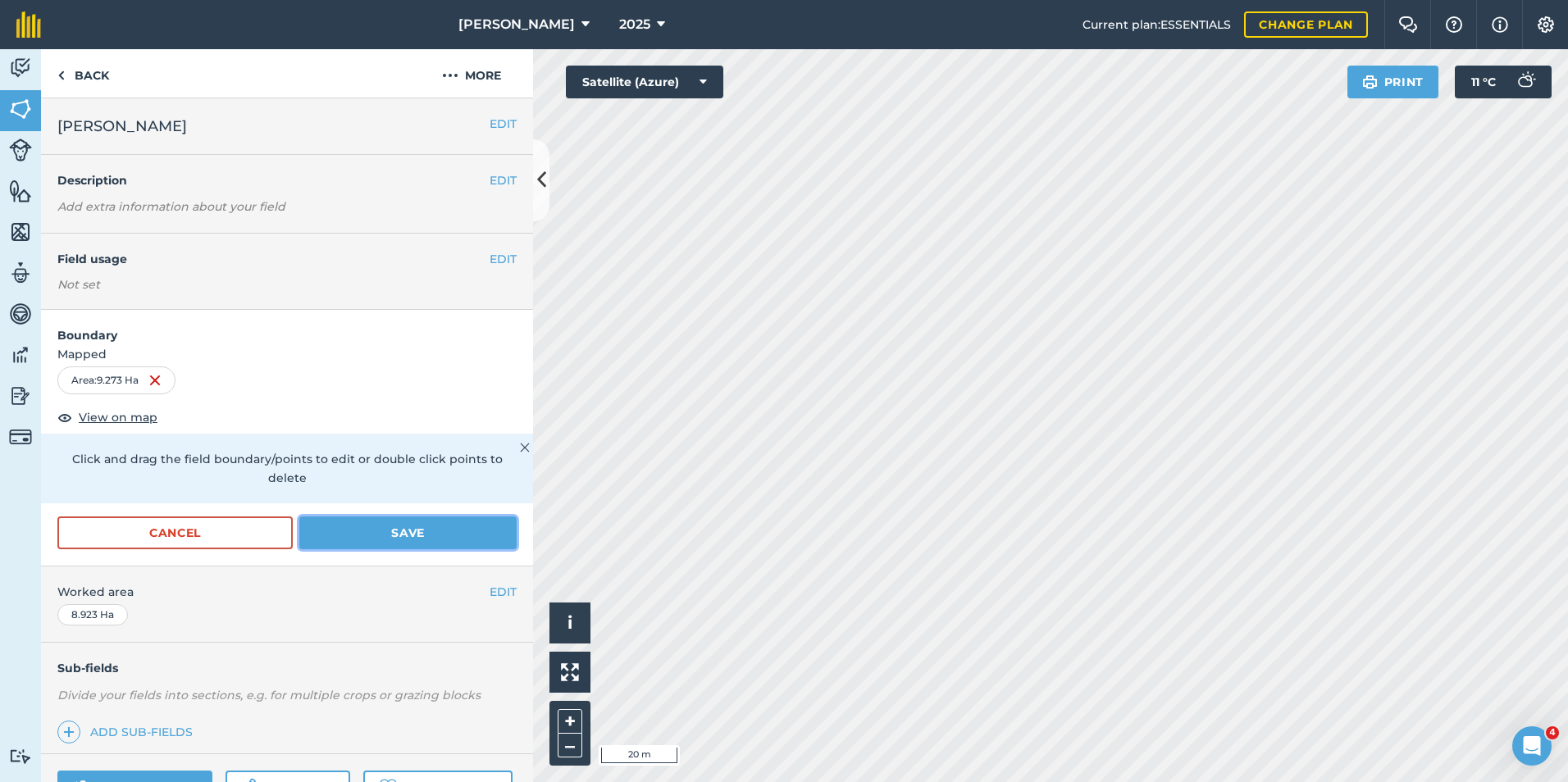
click at [449, 535] on button "Save" at bounding box center [408, 533] width 217 height 32
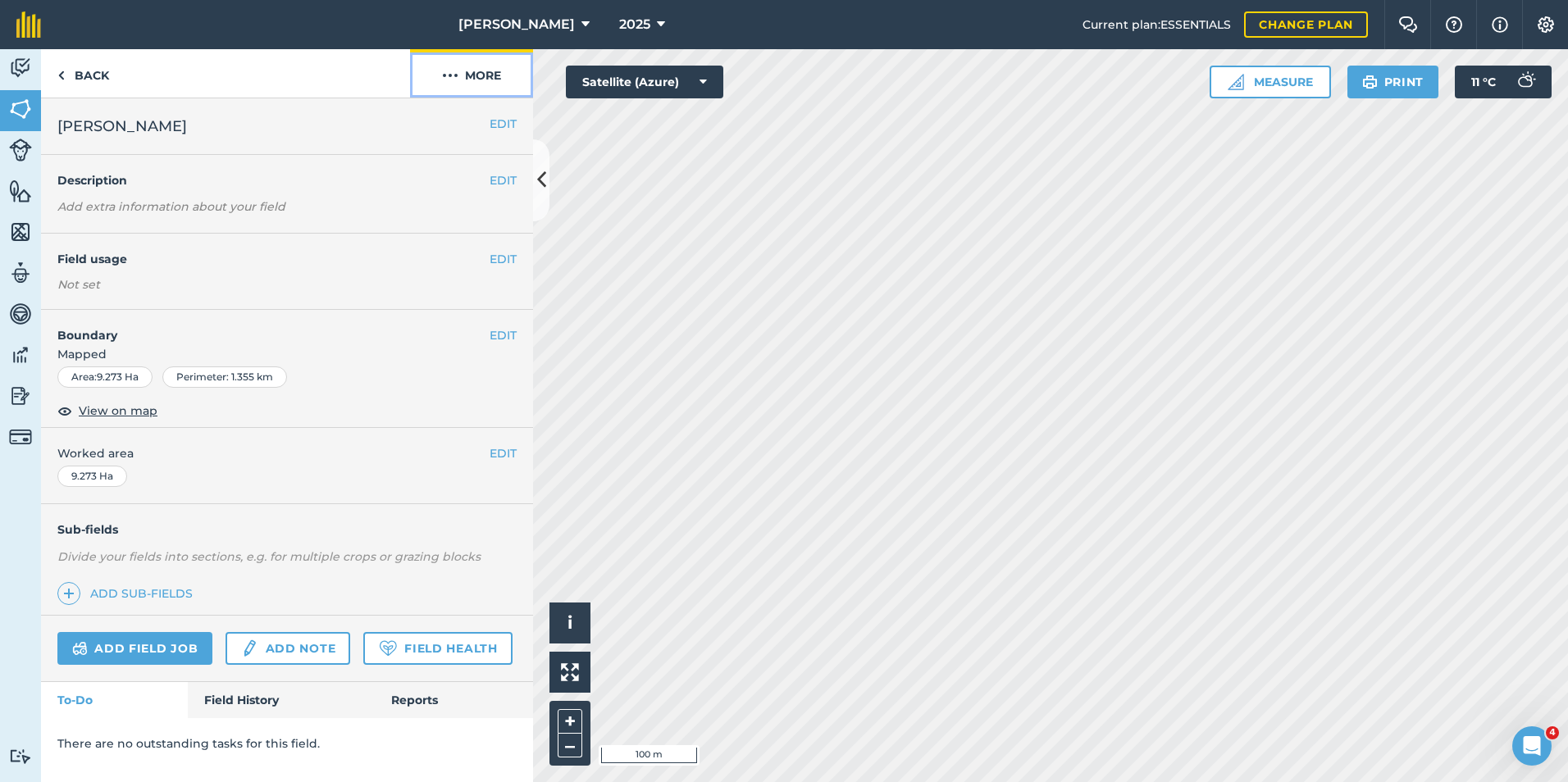
click at [448, 76] on img at bounding box center [450, 76] width 16 height 20
click at [505, 123] on button "EDIT" at bounding box center [503, 124] width 27 height 18
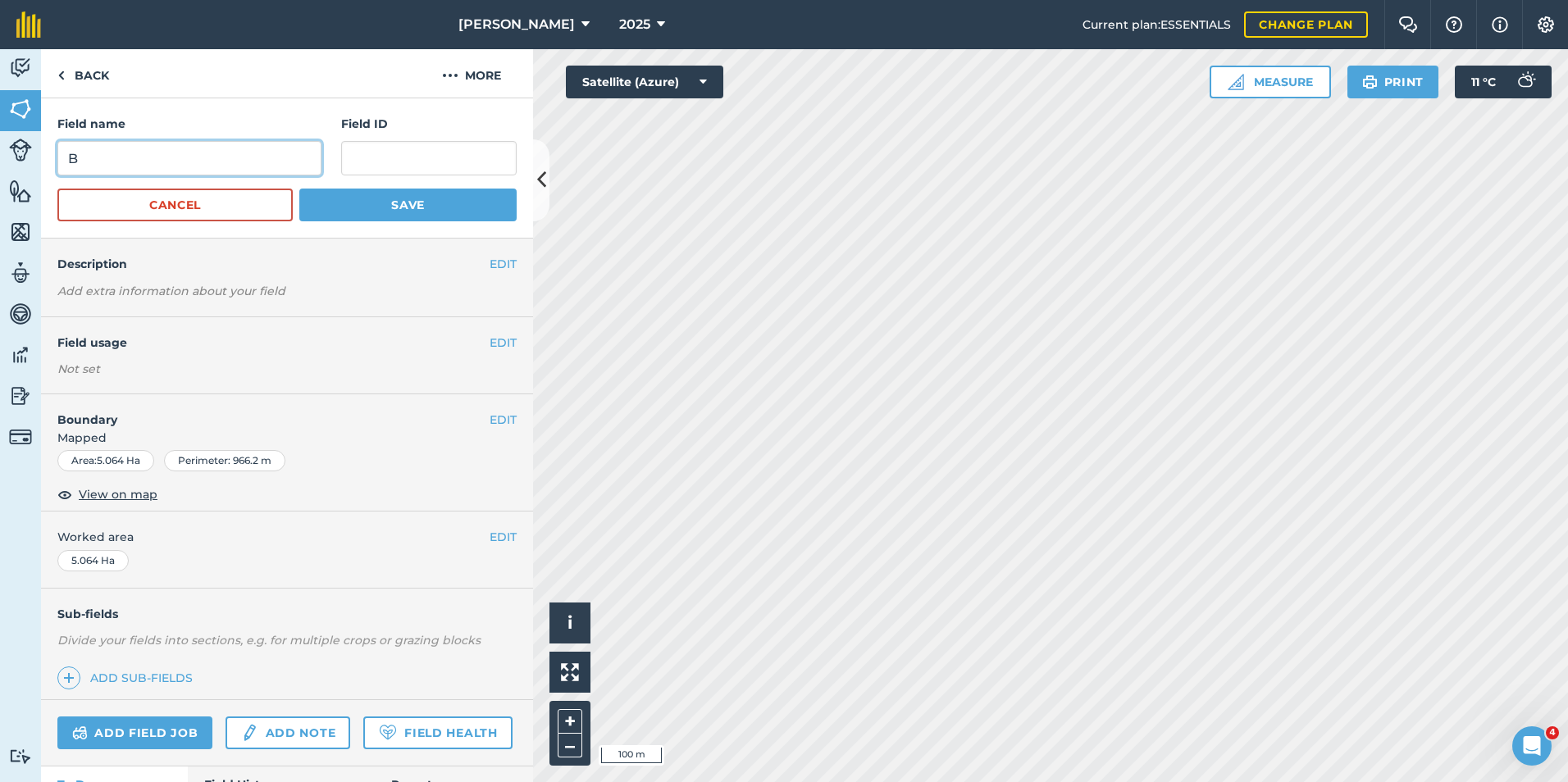
click at [183, 175] on input "B" at bounding box center [189, 158] width 264 height 34
type input "[PERSON_NAME] paddock"
click at [453, 208] on button "Save" at bounding box center [408, 205] width 217 height 32
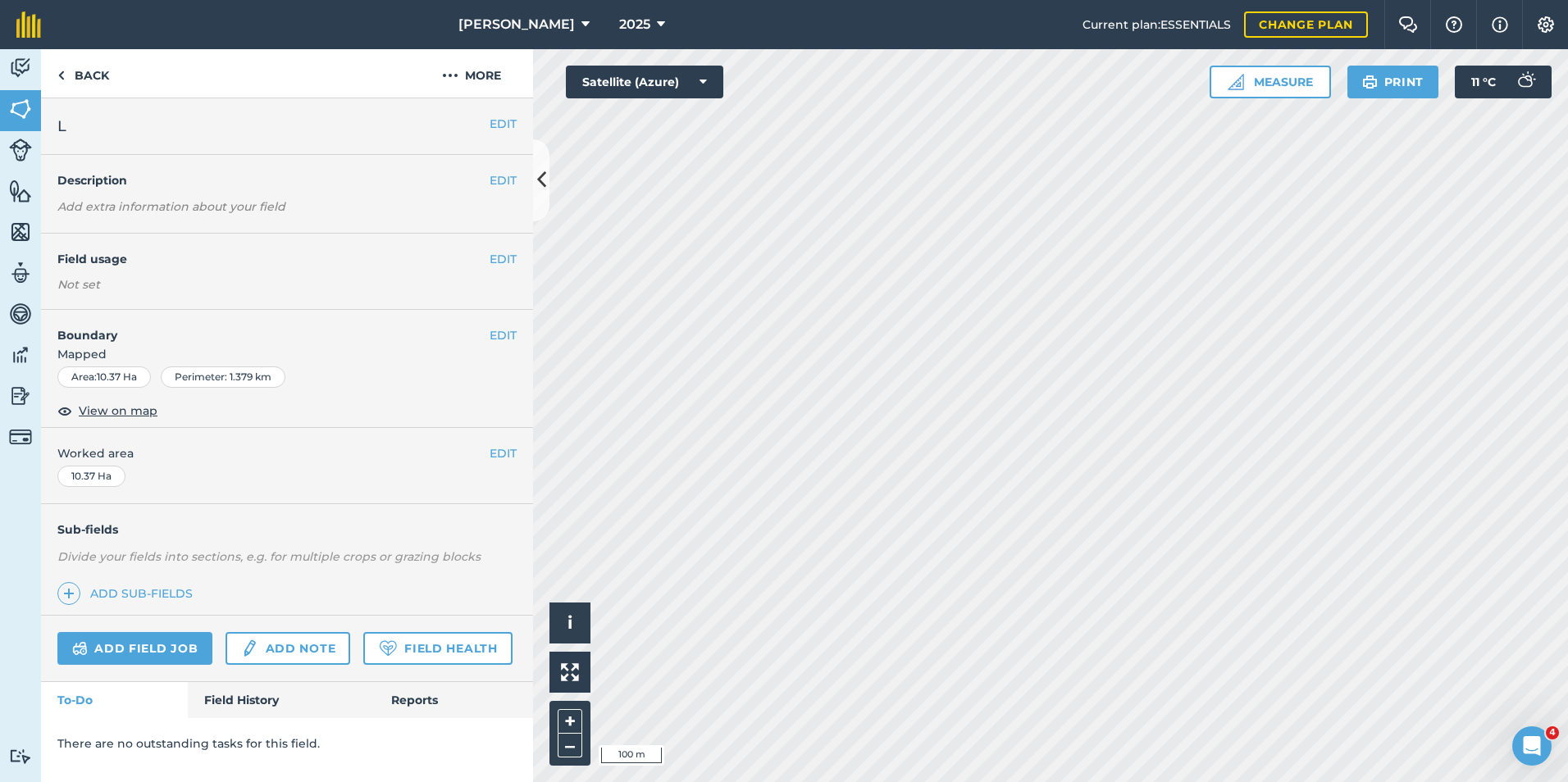
click at [178, 121] on h2 "L" at bounding box center [274, 127] width 432 height 23
click at [504, 126] on button "EDIT" at bounding box center [503, 124] width 27 height 18
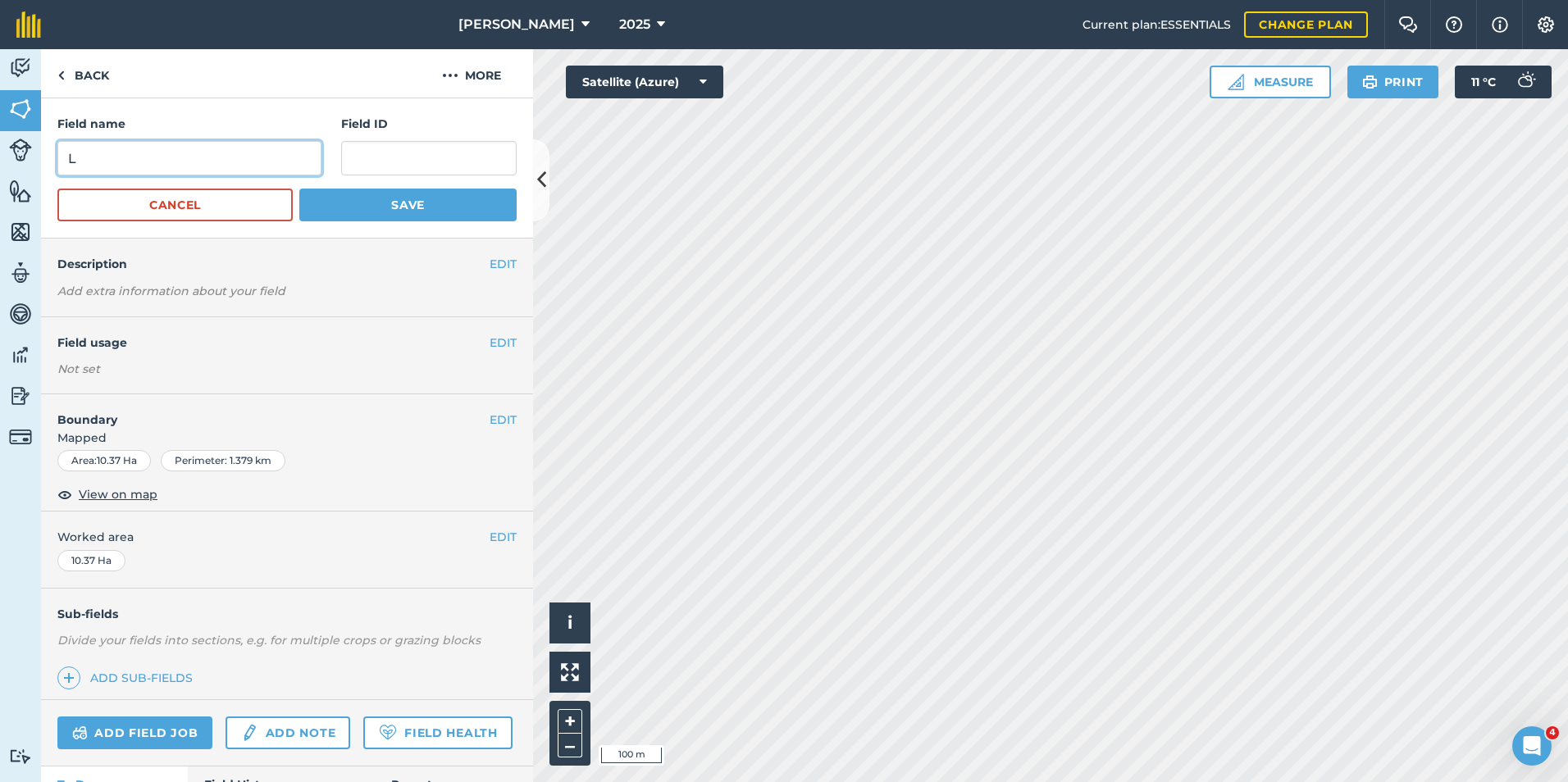
click at [88, 164] on input "L" at bounding box center [189, 158] width 264 height 34
type input "[PERSON_NAME]'s Paddock"
click at [387, 217] on button "Save" at bounding box center [408, 205] width 217 height 32
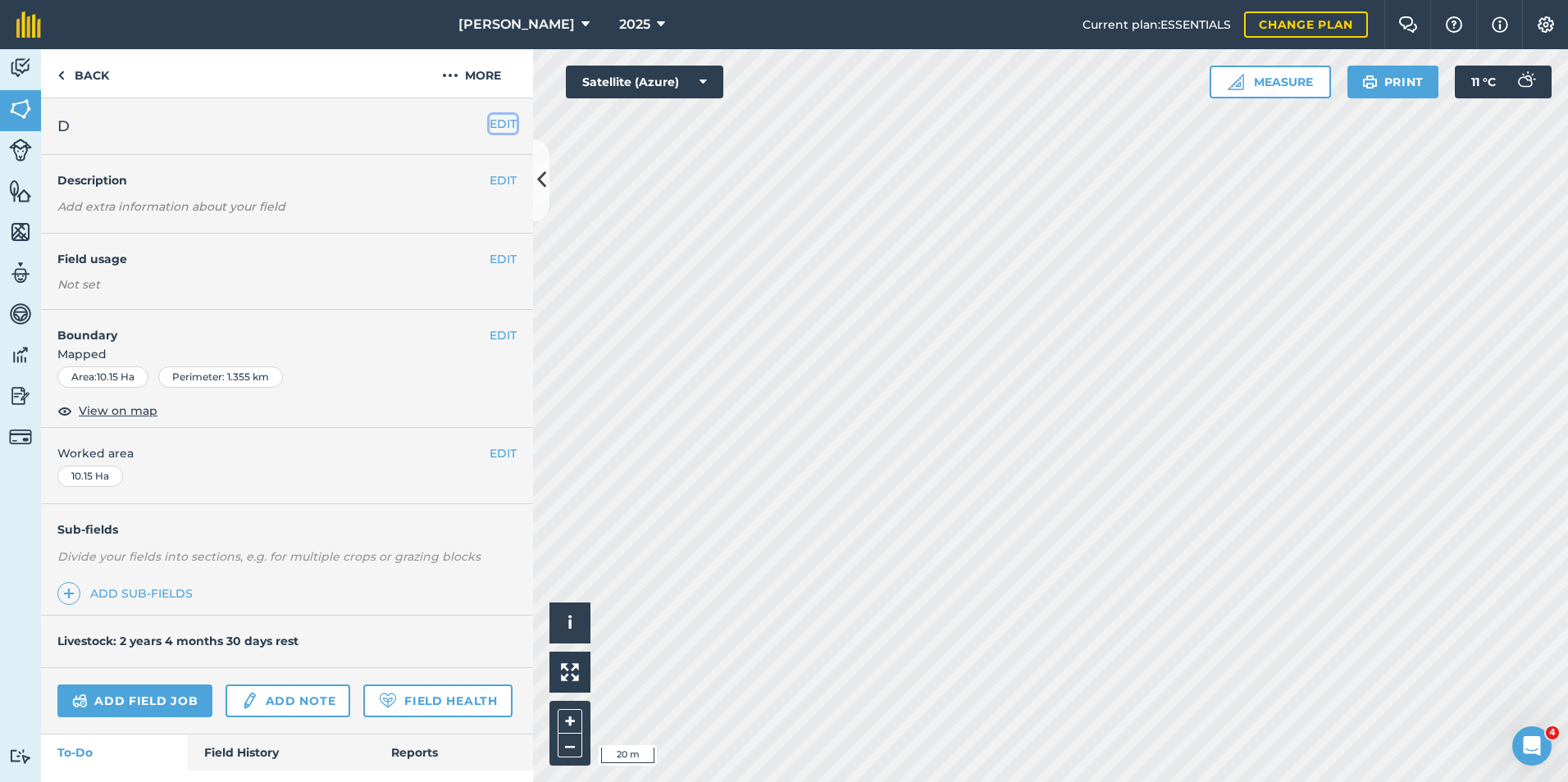
click at [495, 130] on button "EDIT" at bounding box center [503, 124] width 27 height 18
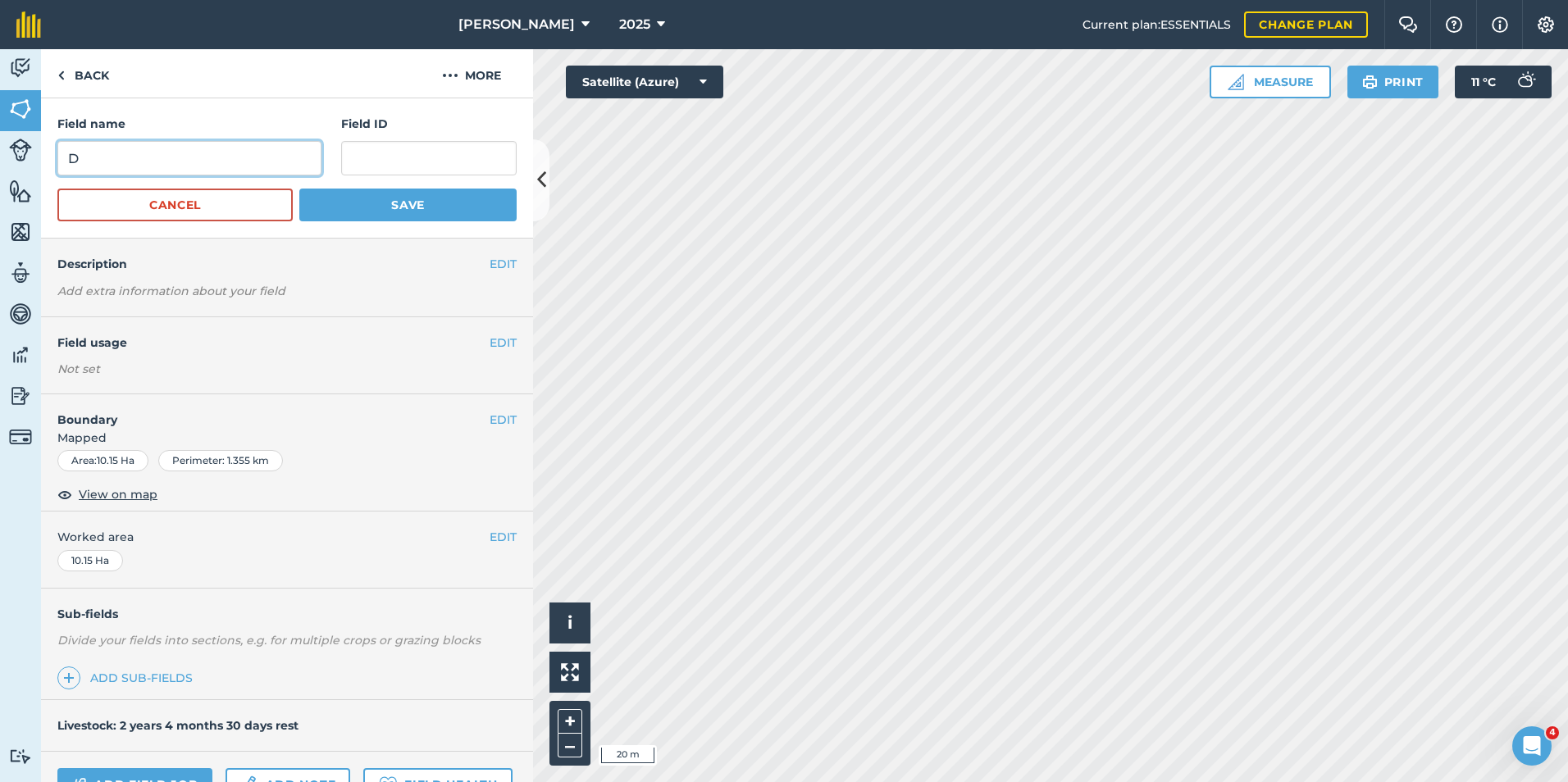
click at [278, 160] on input "D" at bounding box center [189, 158] width 264 height 34
type input "[PERSON_NAME]'s"
click at [381, 209] on button "Save" at bounding box center [408, 205] width 217 height 32
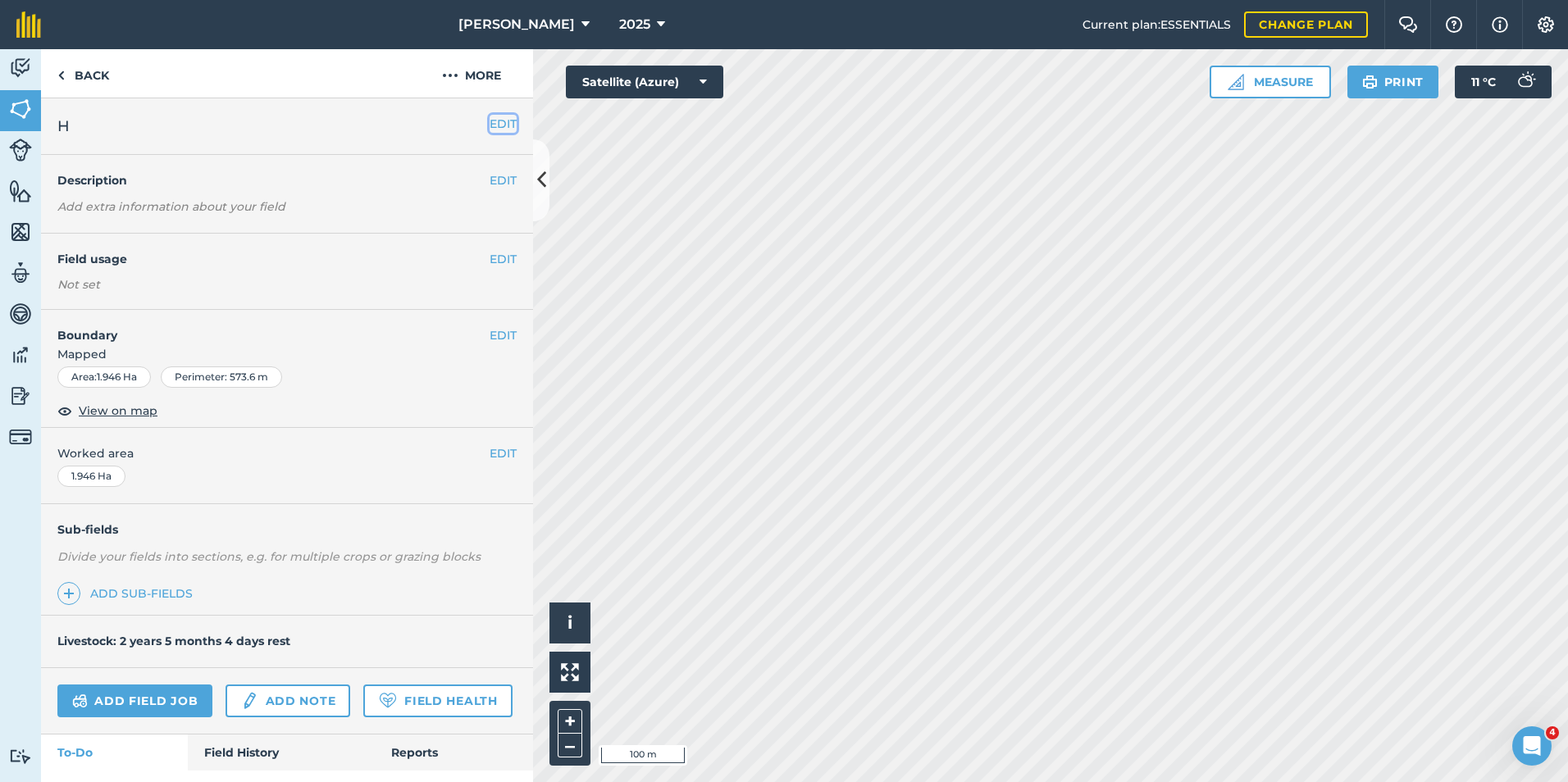
click at [494, 118] on button "EDIT" at bounding box center [503, 124] width 27 height 18
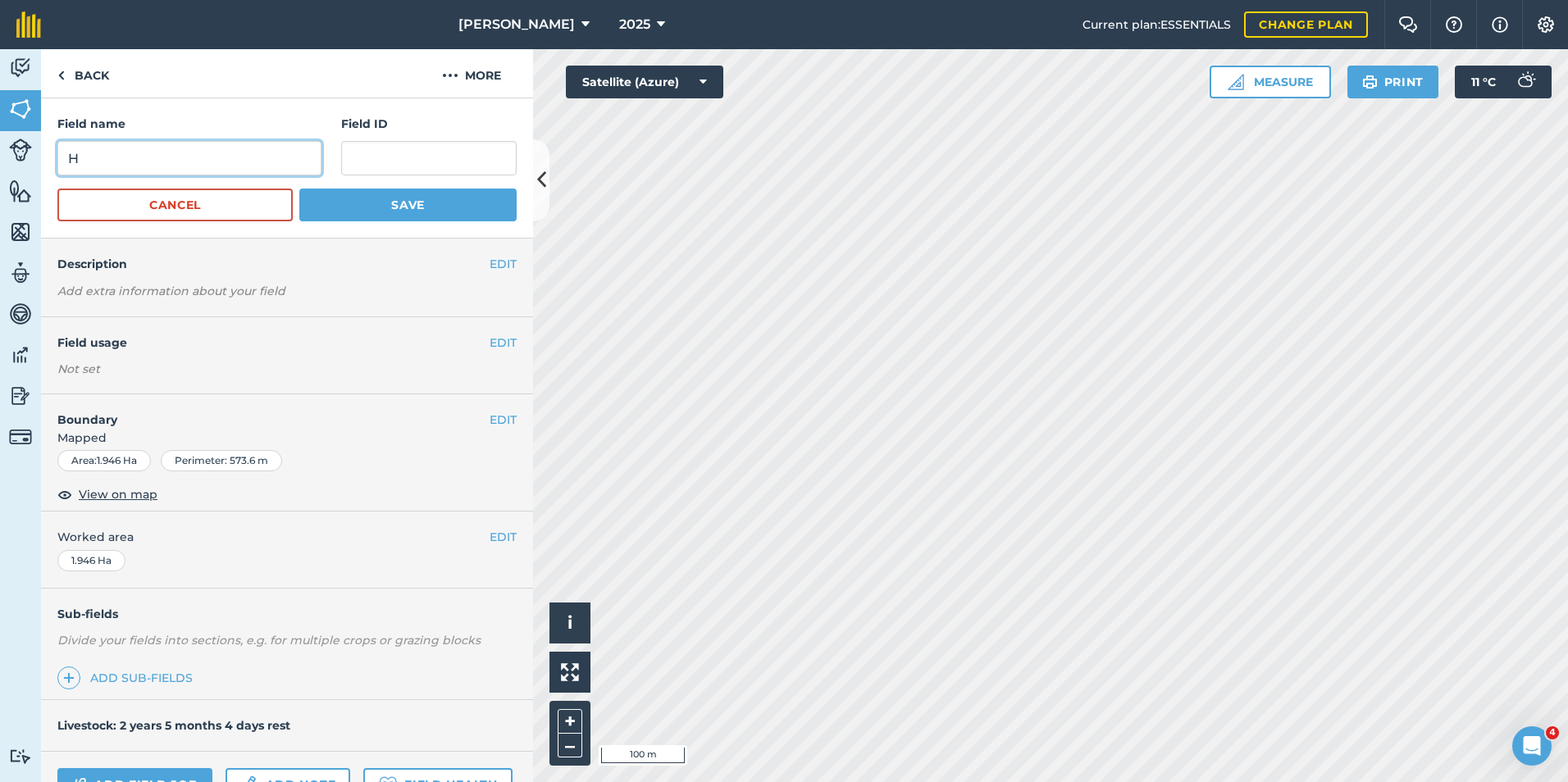
click at [59, 162] on input "H" at bounding box center [189, 158] width 264 height 34
click at [90, 152] on input "H" at bounding box center [189, 158] width 264 height 34
type input "[PERSON_NAME]"
click at [463, 212] on button "Save" at bounding box center [408, 205] width 217 height 32
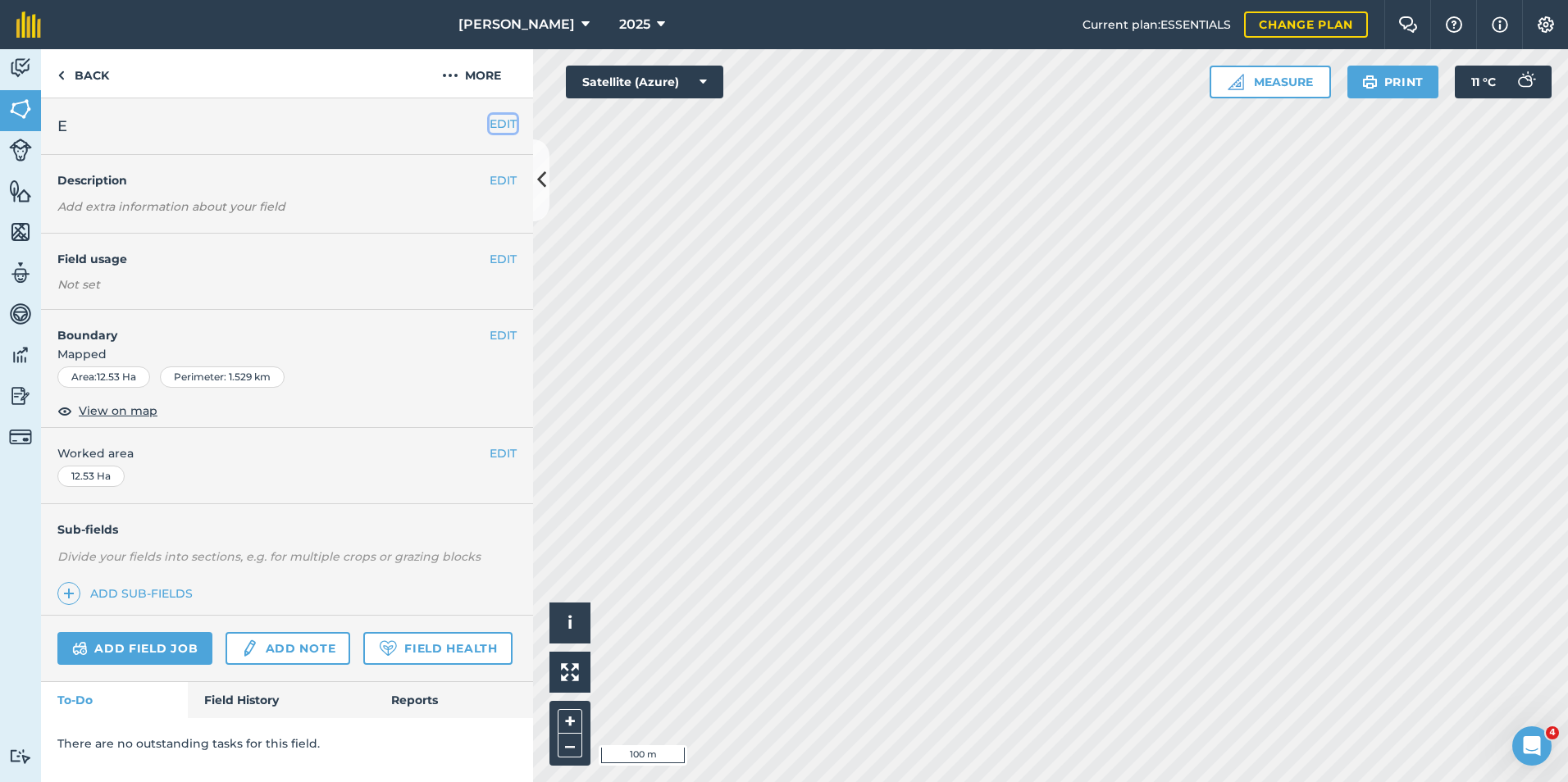
click at [493, 124] on button "EDIT" at bounding box center [503, 124] width 27 height 18
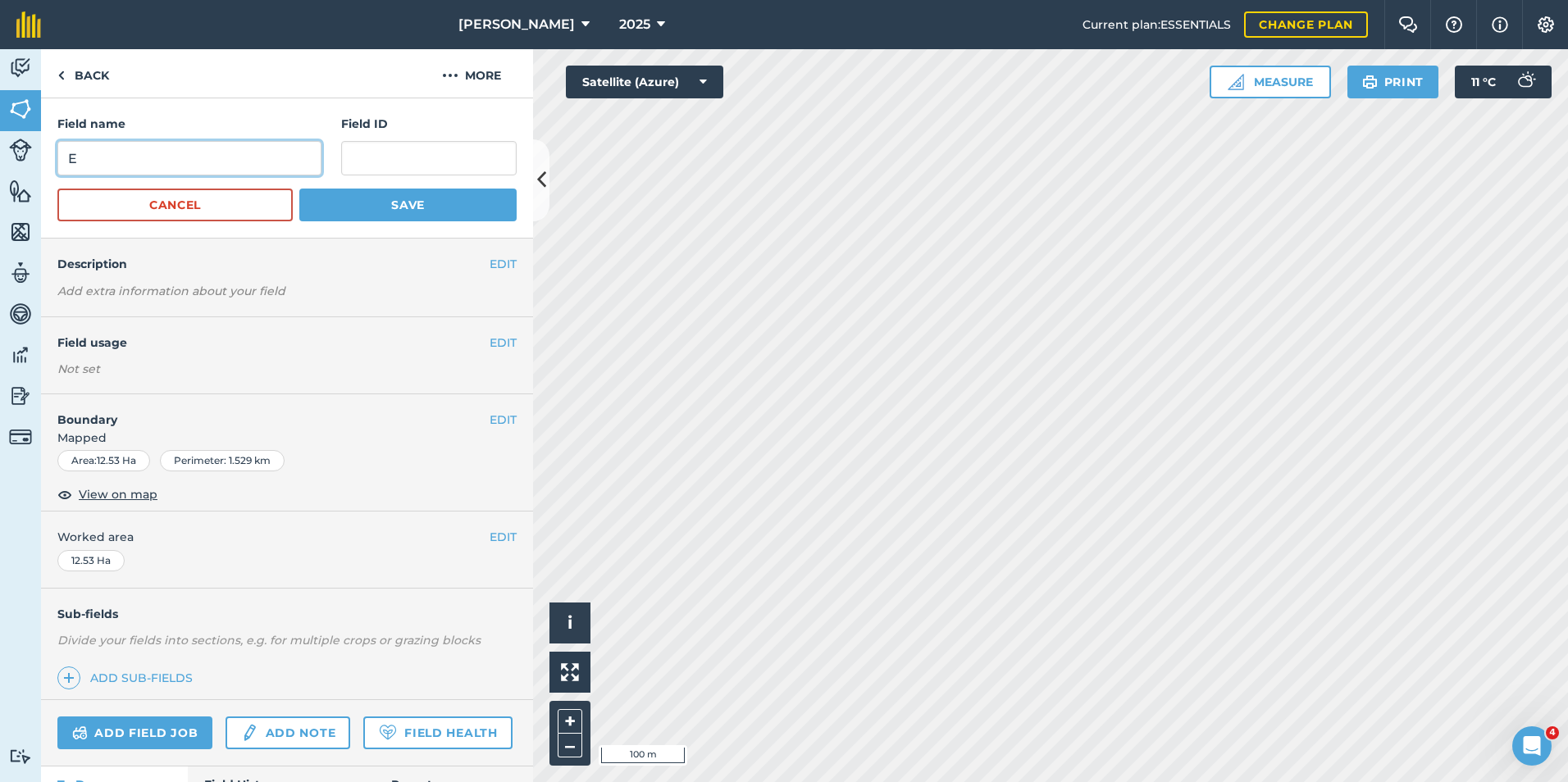
click at [190, 166] on input "E" at bounding box center [189, 158] width 264 height 34
type input "Dad's Paddock"
click at [341, 208] on button "Save" at bounding box center [408, 205] width 217 height 32
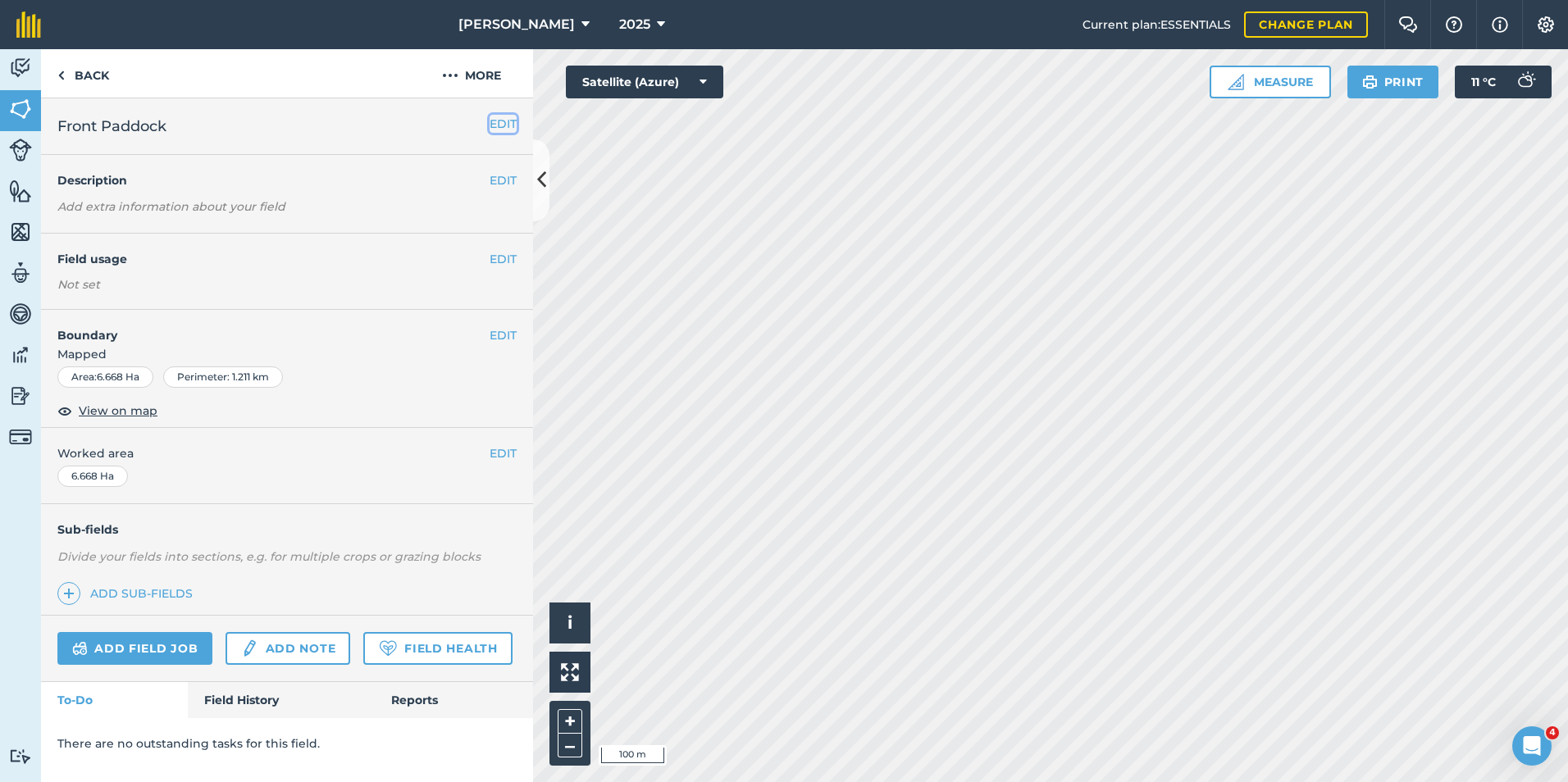
click at [500, 118] on button "EDIT" at bounding box center [503, 124] width 27 height 18
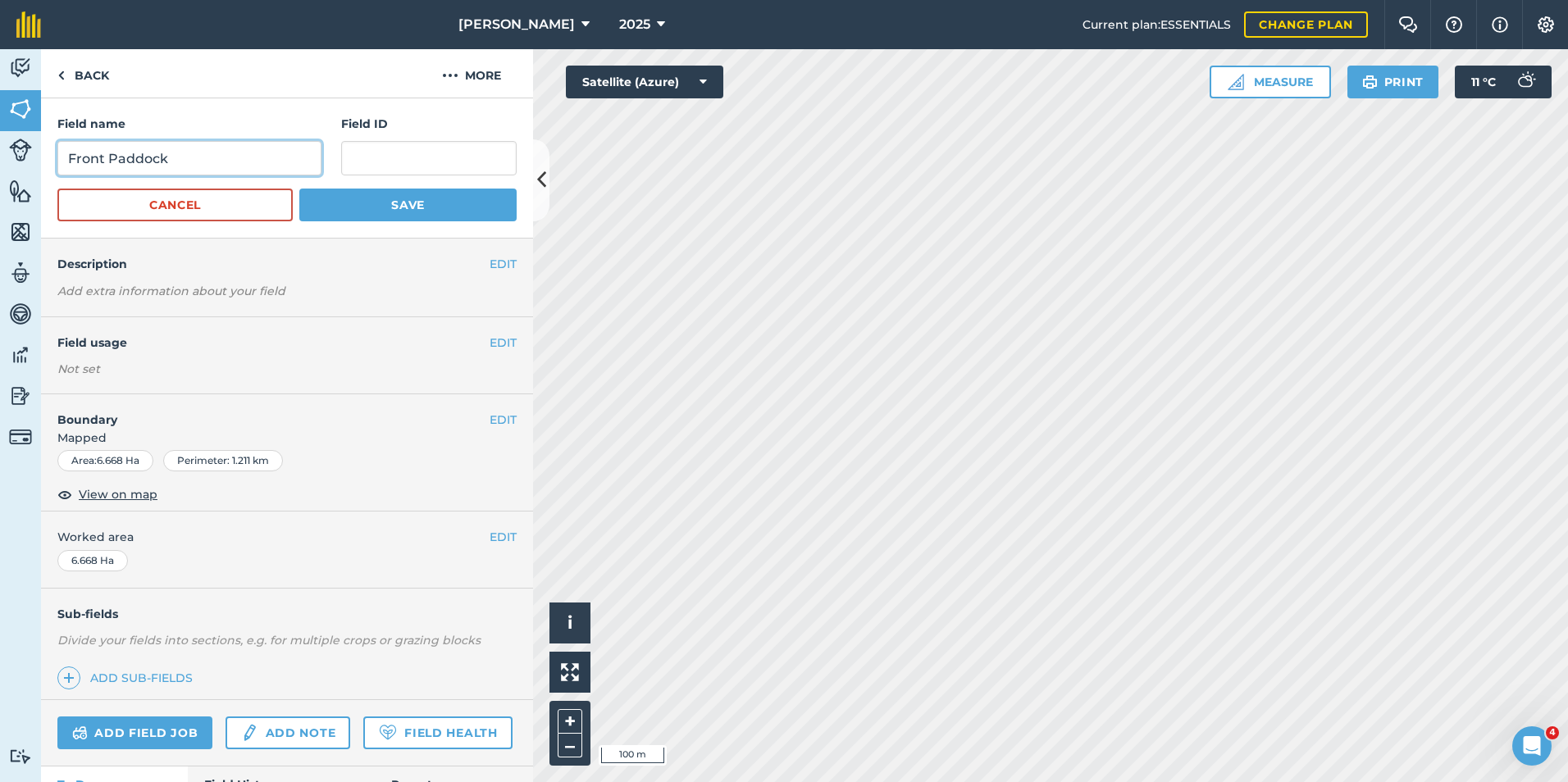
click at [108, 152] on input "Front Paddock" at bounding box center [189, 158] width 264 height 34
drag, startPoint x: 95, startPoint y: 155, endPoint x: 58, endPoint y: 157, distance: 37.1
click at [58, 157] on input "Front Paddock" at bounding box center [189, 158] width 264 height 34
click at [105, 161] on input "Front Paddock" at bounding box center [189, 158] width 264 height 34
click at [383, 212] on button "Save" at bounding box center [408, 205] width 217 height 32
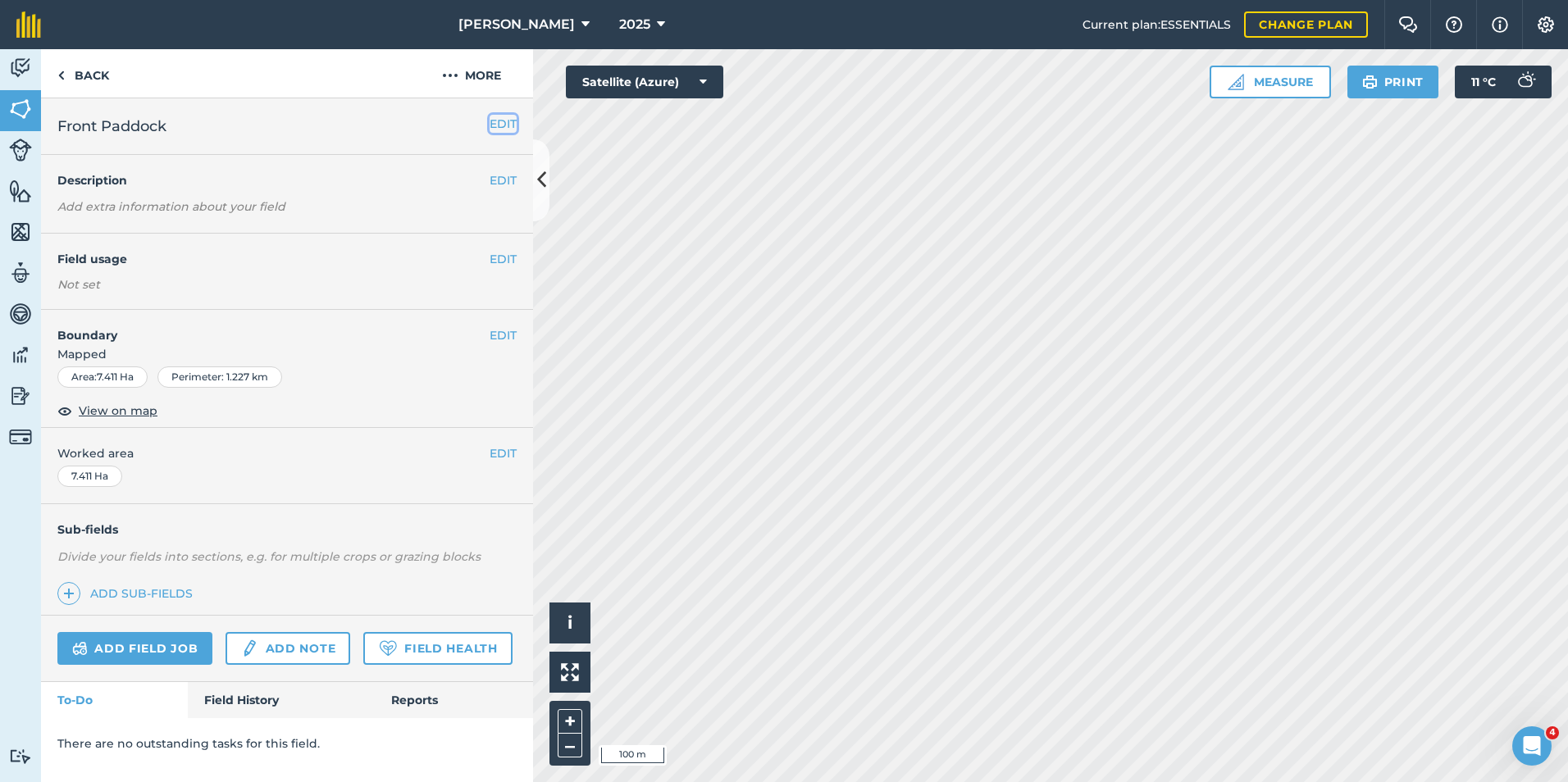
click at [497, 123] on button "EDIT" at bounding box center [503, 124] width 27 height 18
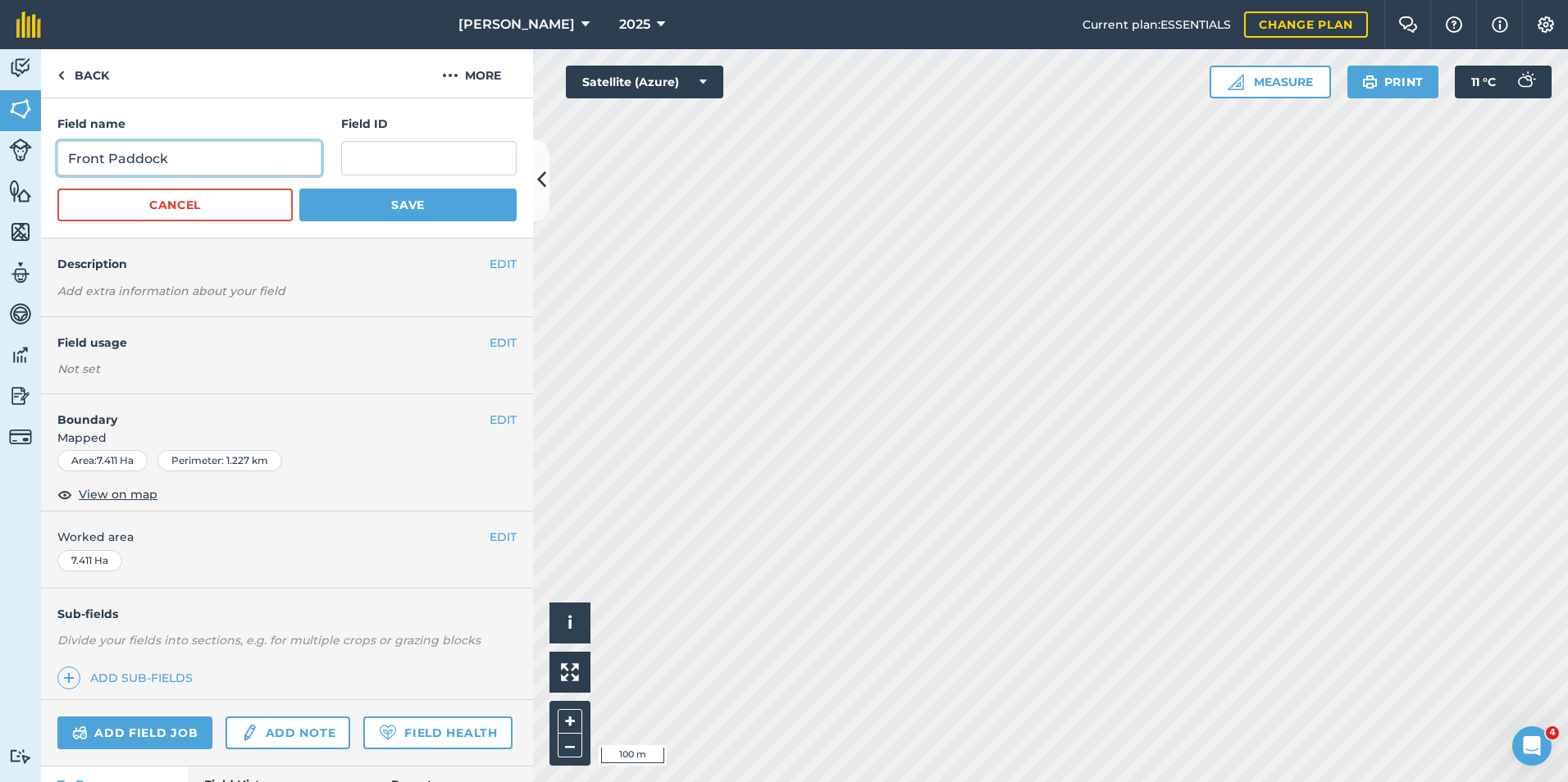
click at [109, 161] on input "Front Paddock" at bounding box center [189, 158] width 264 height 34
type input "back Paddock"
click at [363, 202] on button "Save" at bounding box center [408, 205] width 217 height 32
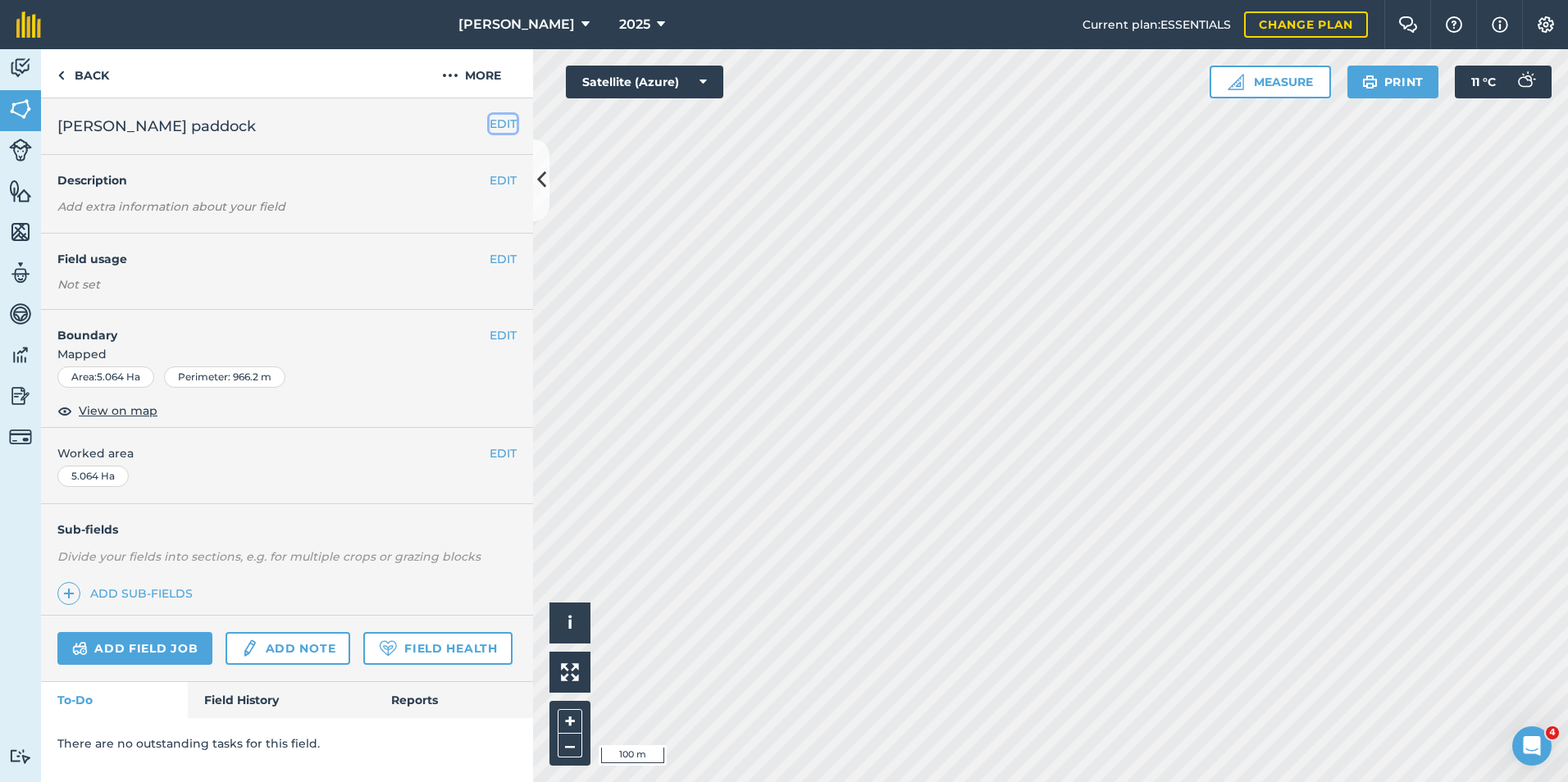
click at [499, 131] on button "EDIT" at bounding box center [503, 124] width 27 height 18
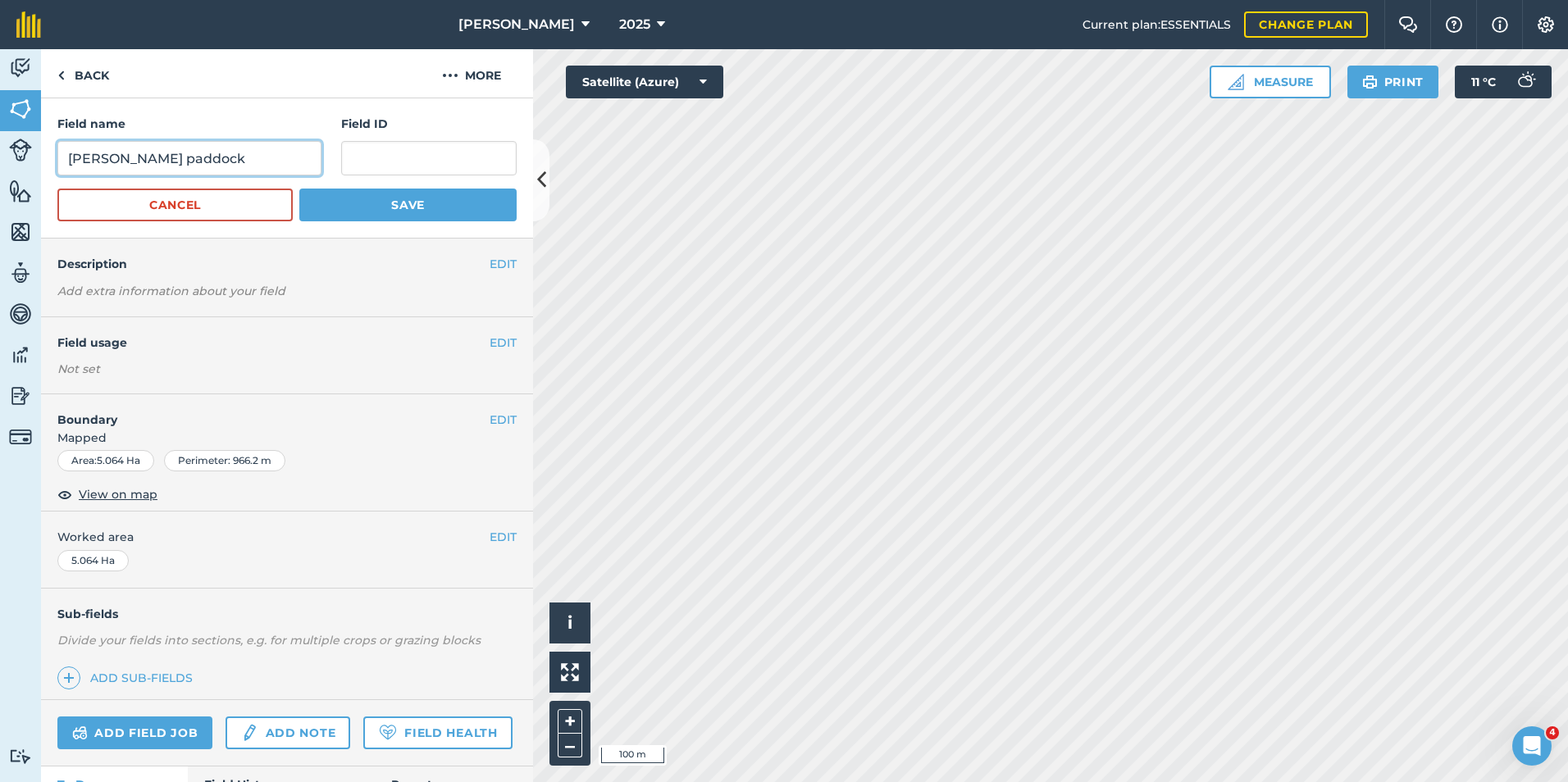
click at [116, 166] on input "[PERSON_NAME] paddock" at bounding box center [189, 158] width 264 height 34
drag, startPoint x: 116, startPoint y: 166, endPoint x: 67, endPoint y: 159, distance: 49.5
click at [67, 159] on input "[PERSON_NAME] paddock" at bounding box center [189, 158] width 264 height 34
type input "[PERSON_NAME] paddock"
click at [417, 211] on button "Save" at bounding box center [408, 205] width 217 height 32
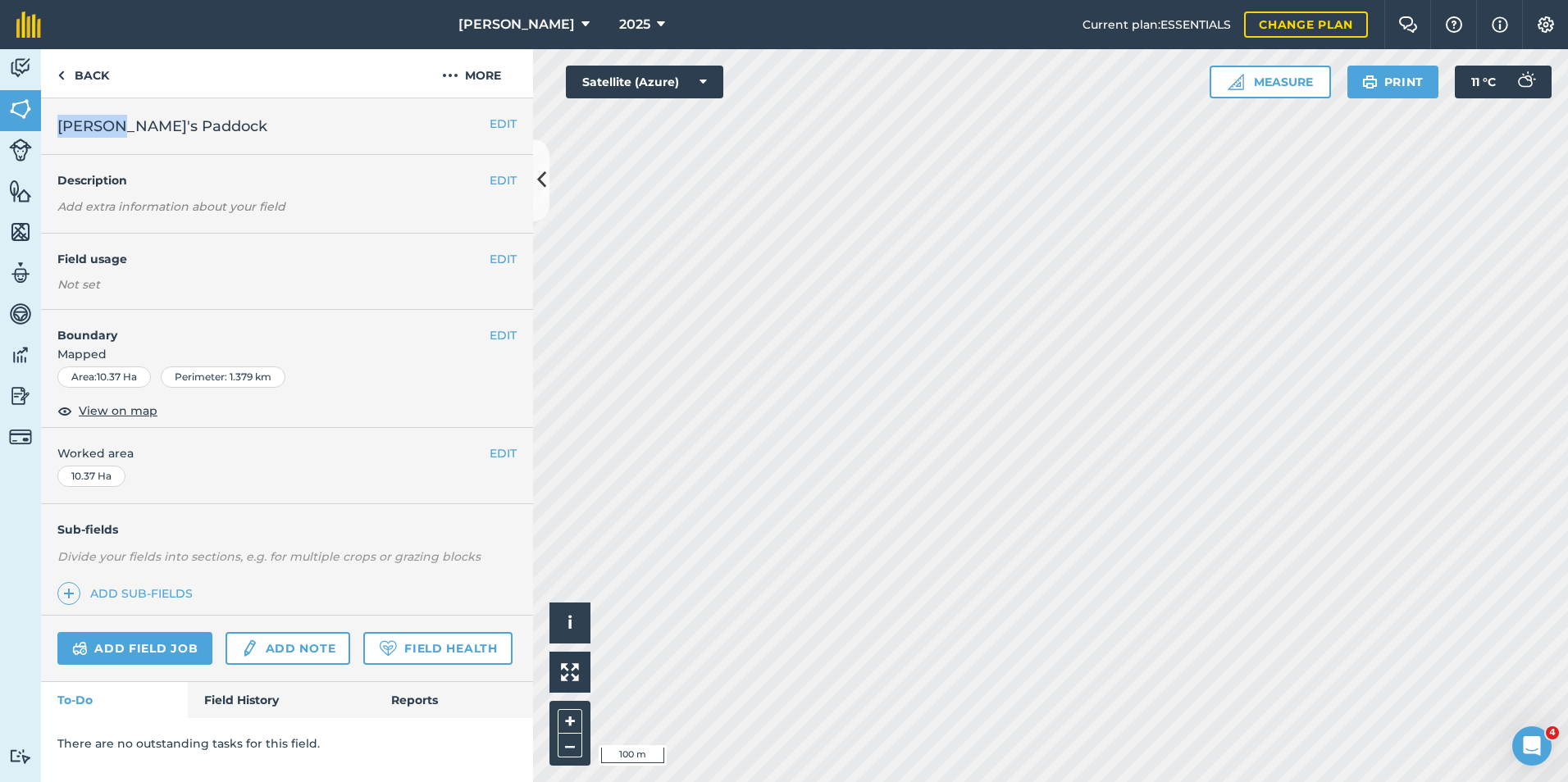
drag, startPoint x: 113, startPoint y: 125, endPoint x: 55, endPoint y: 130, distance: 58.2
click at [55, 130] on div "EDIT [PERSON_NAME]'s Paddock" at bounding box center [287, 126] width 492 height 57
